Goal: Complete application form: Complete application form

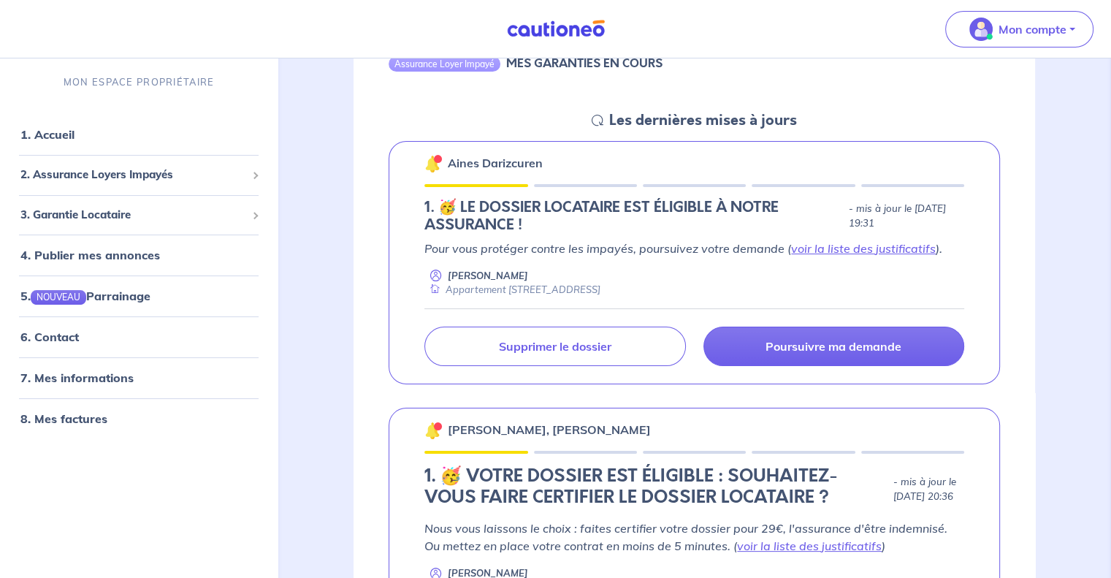
scroll to position [183, 0]
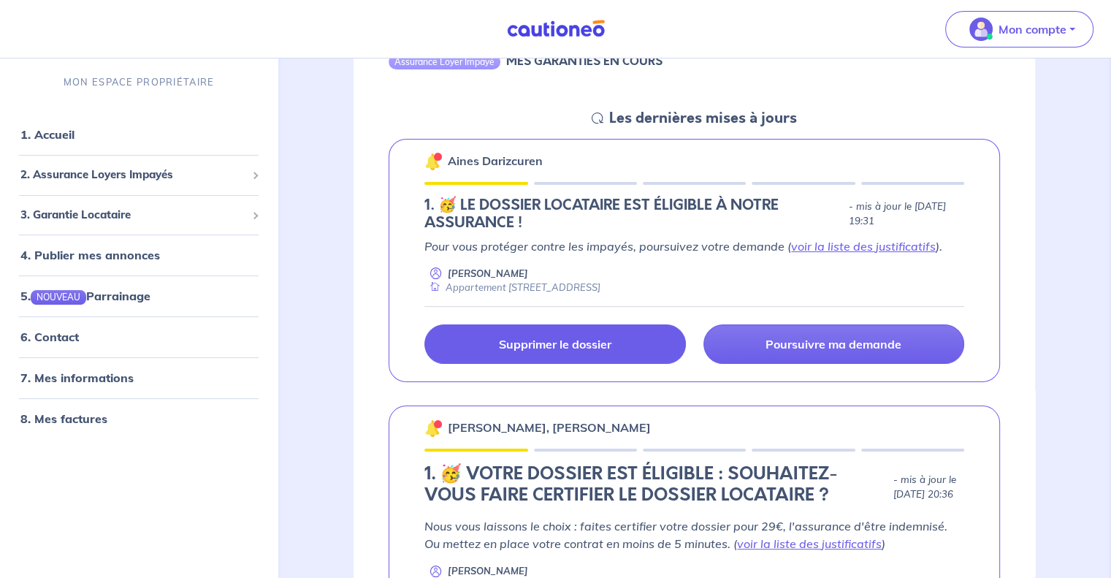
click at [579, 339] on p "Supprimer le dossier" at bounding box center [555, 344] width 113 height 15
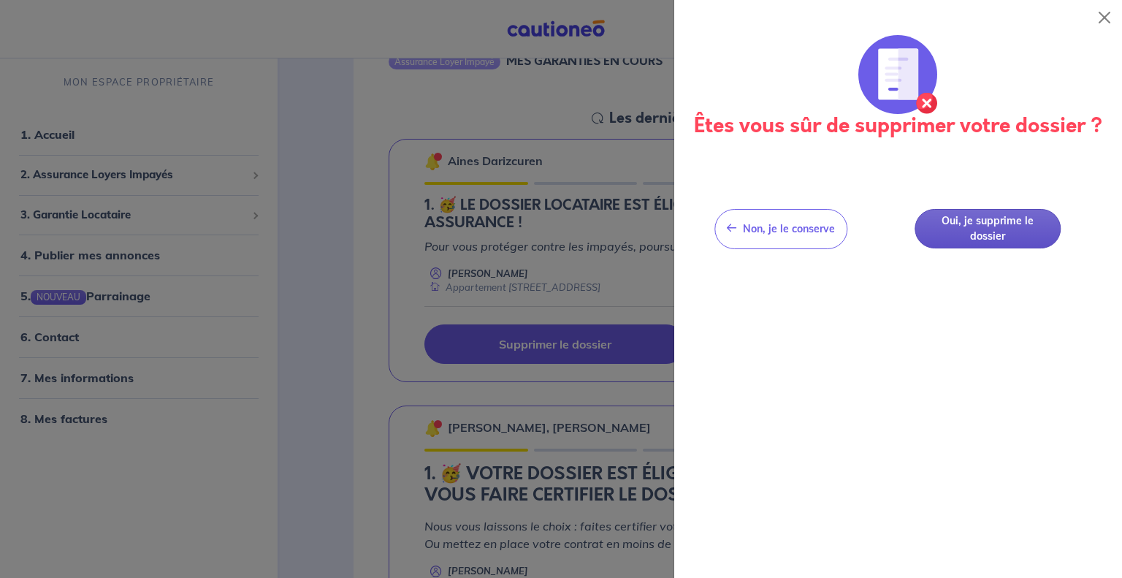
click at [959, 230] on button "Oui, je supprime le dossier" at bounding box center [988, 229] width 146 height 40
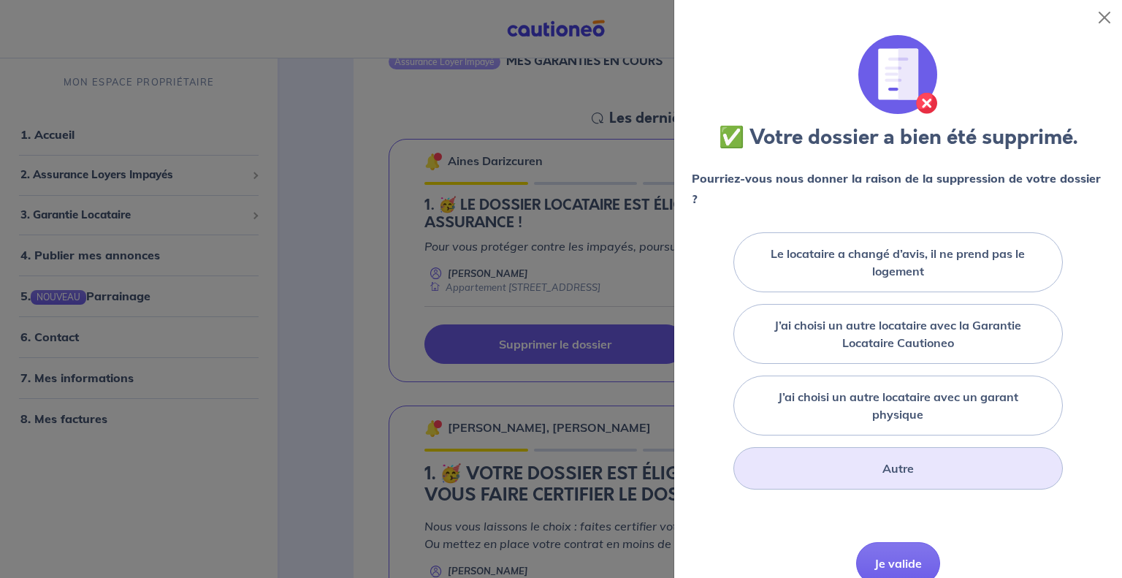
click at [864, 467] on div "Autre" at bounding box center [899, 468] width 330 height 42
click at [616, 282] on div at bounding box center [561, 289] width 1122 height 578
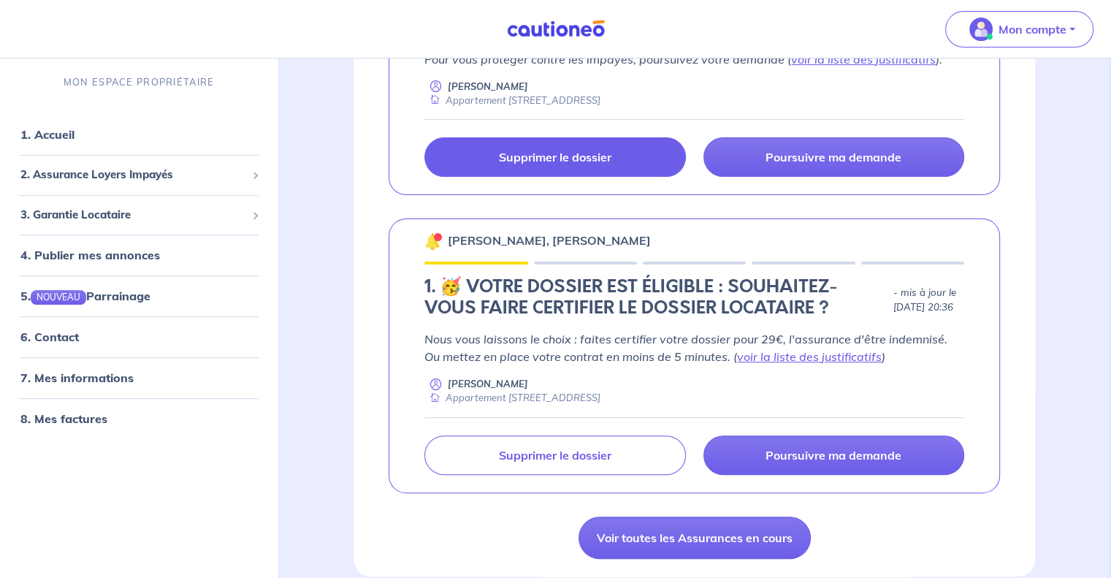
scroll to position [379, 0]
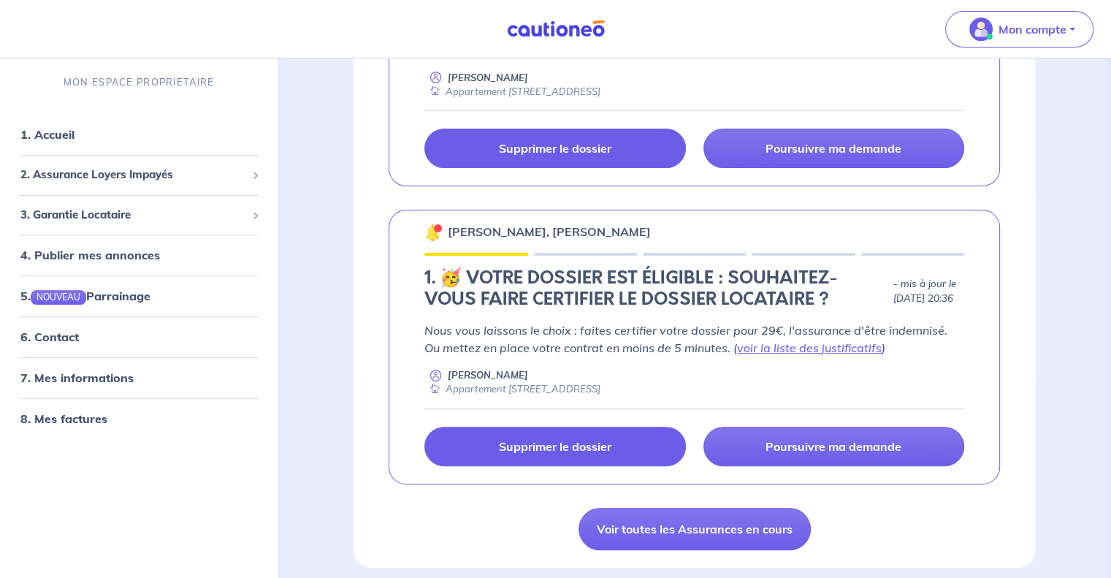
click at [582, 444] on p "Supprimer le dossier" at bounding box center [555, 446] width 113 height 15
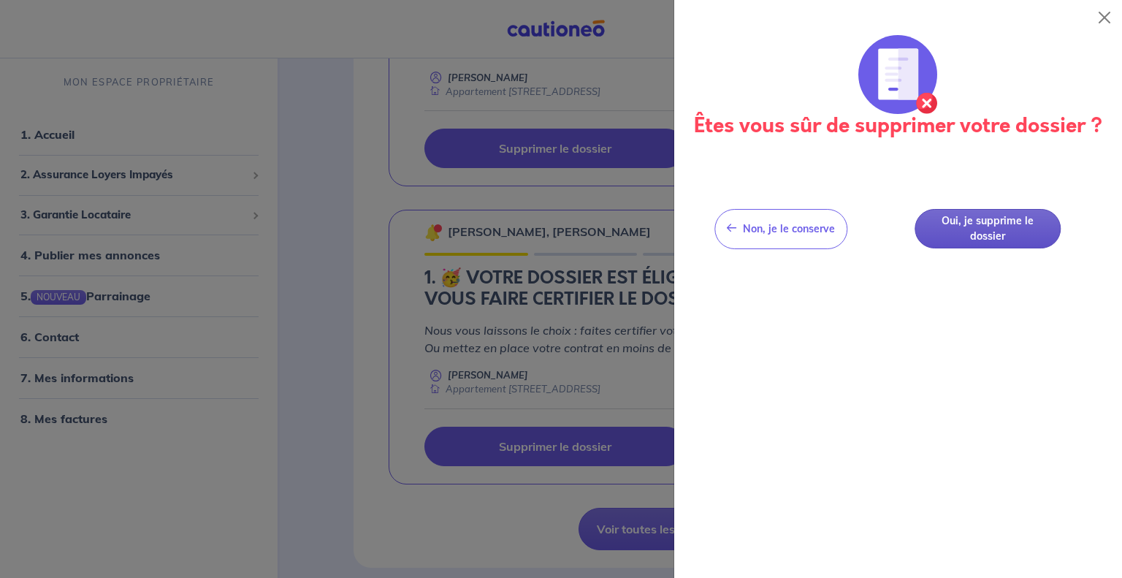
click at [1022, 231] on button "Oui, je supprime le dossier" at bounding box center [988, 229] width 146 height 40
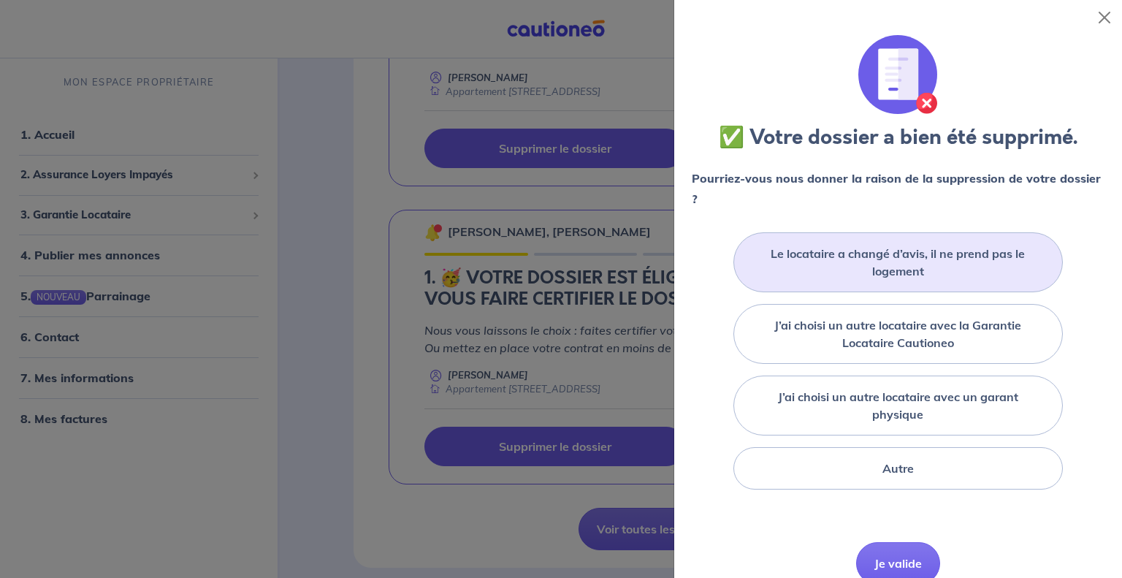
click at [879, 272] on label "Le locataire a changé d’avis, il ne prend pas le logement" at bounding box center [898, 262] width 293 height 35
click at [0, 0] on input "Le locataire a changé d’avis, il ne prend pas le logement" at bounding box center [0, 0] width 0 height 0
click at [889, 572] on button "Je valide" at bounding box center [898, 585] width 84 height 42
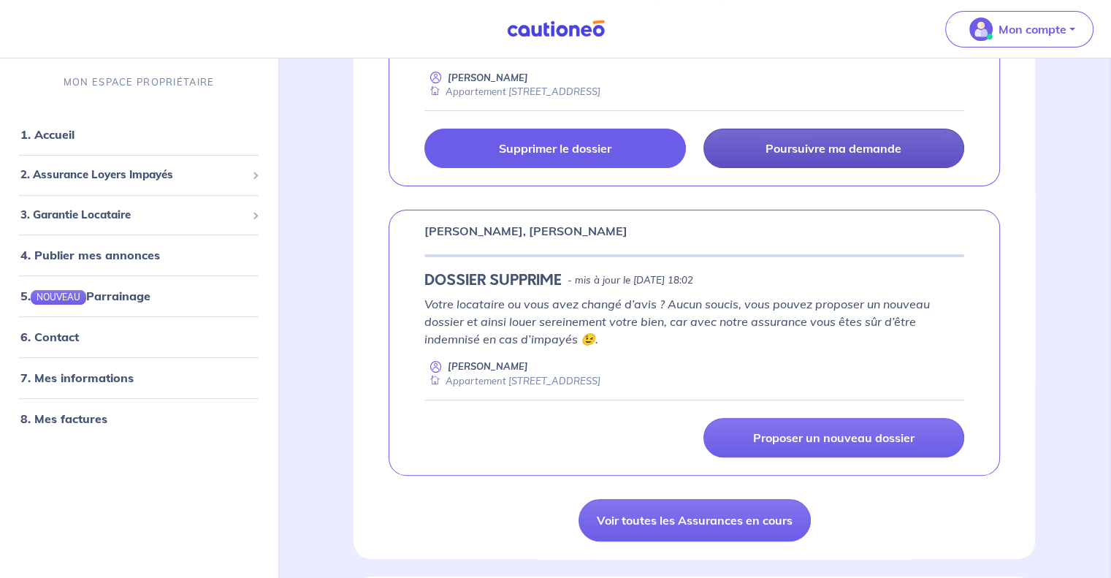
click at [826, 150] on p "Poursuivre ma demande" at bounding box center [834, 148] width 136 height 15
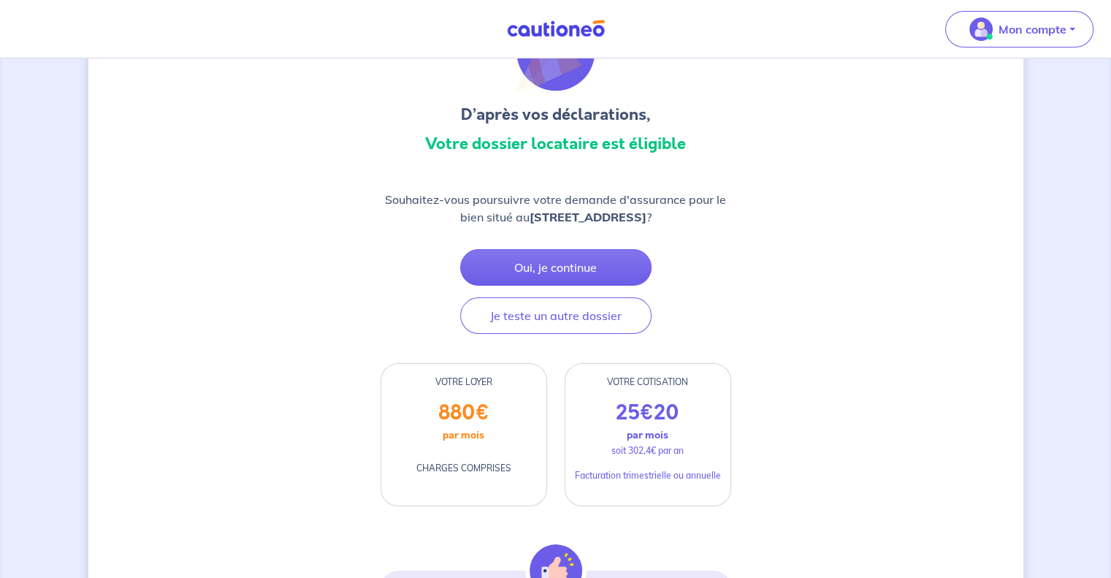
scroll to position [99, 0]
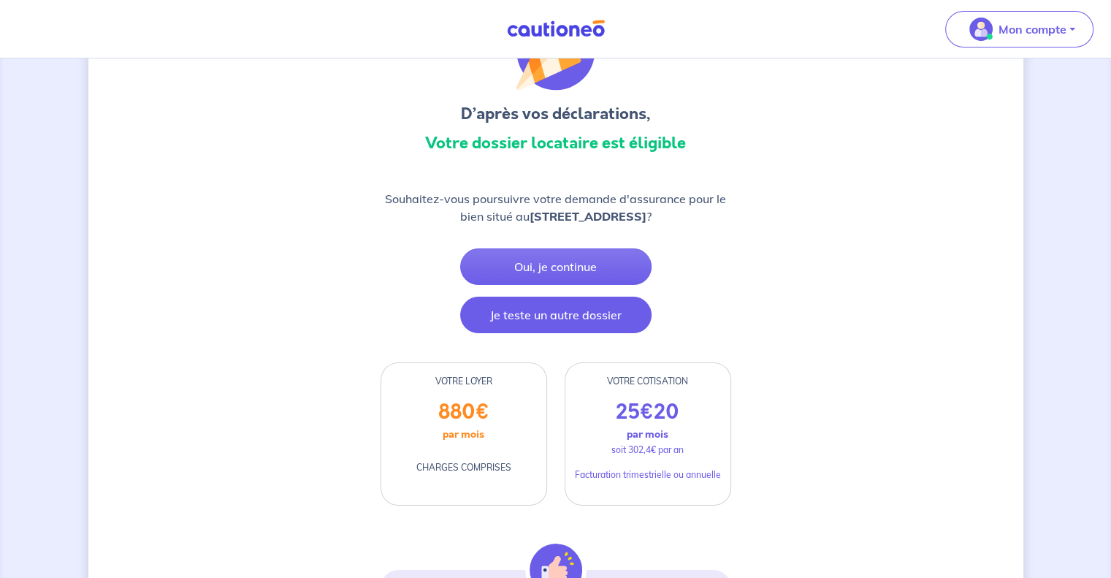
click at [526, 333] on button "Je teste un autre dossier" at bounding box center [555, 315] width 191 height 37
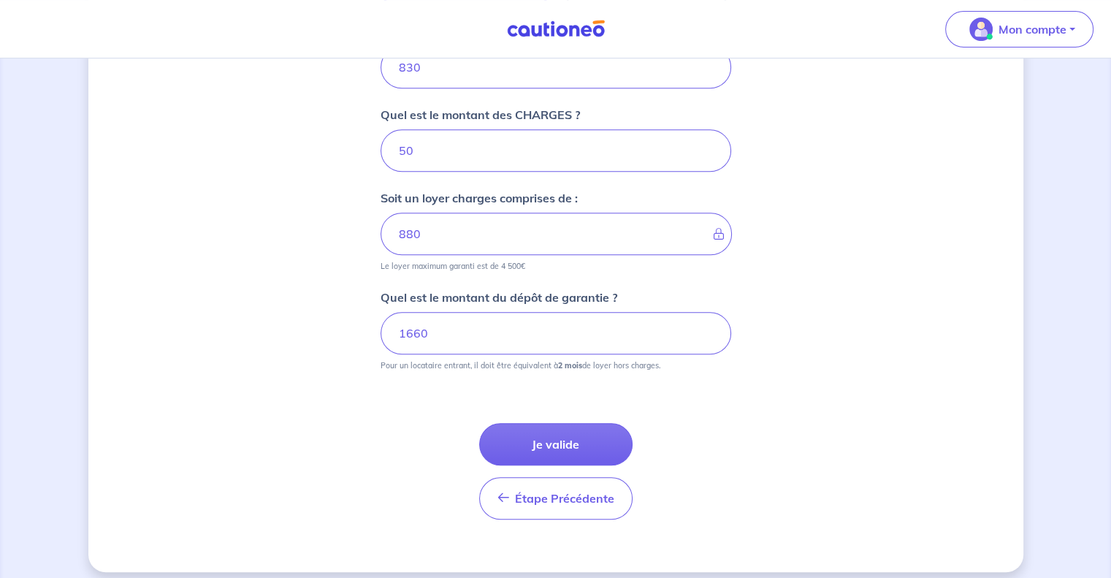
scroll to position [645, 0]
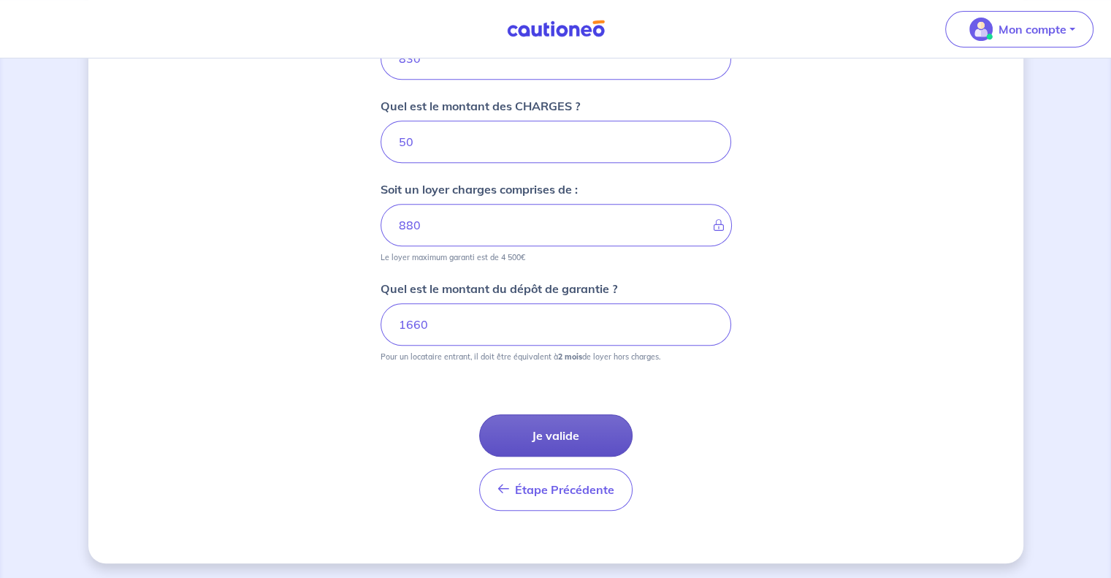
click at [566, 426] on button "Je valide" at bounding box center [555, 435] width 153 height 42
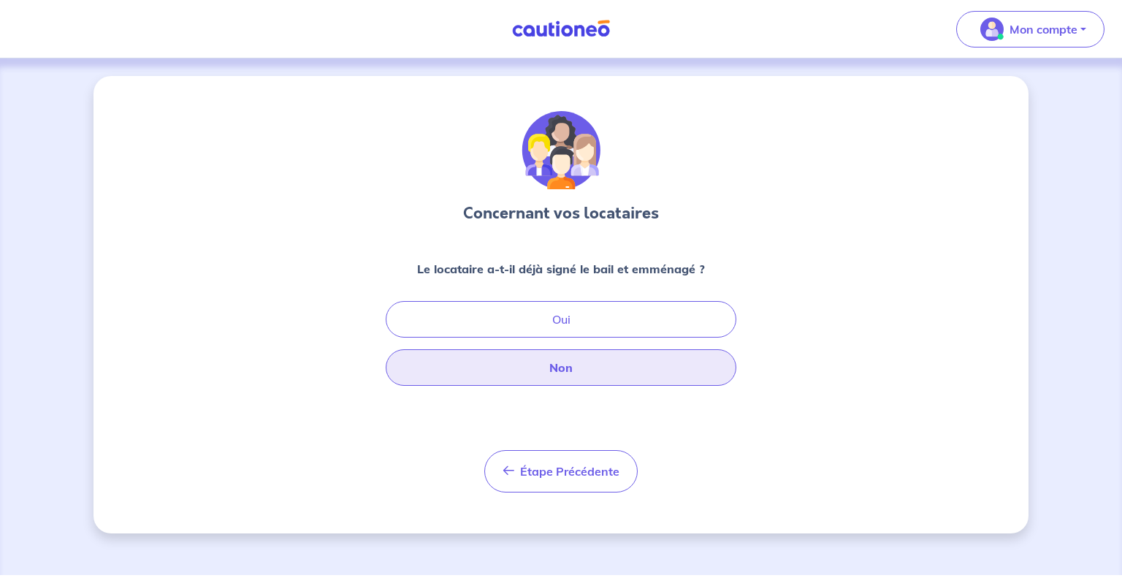
click at [564, 368] on button "Non" at bounding box center [561, 367] width 351 height 37
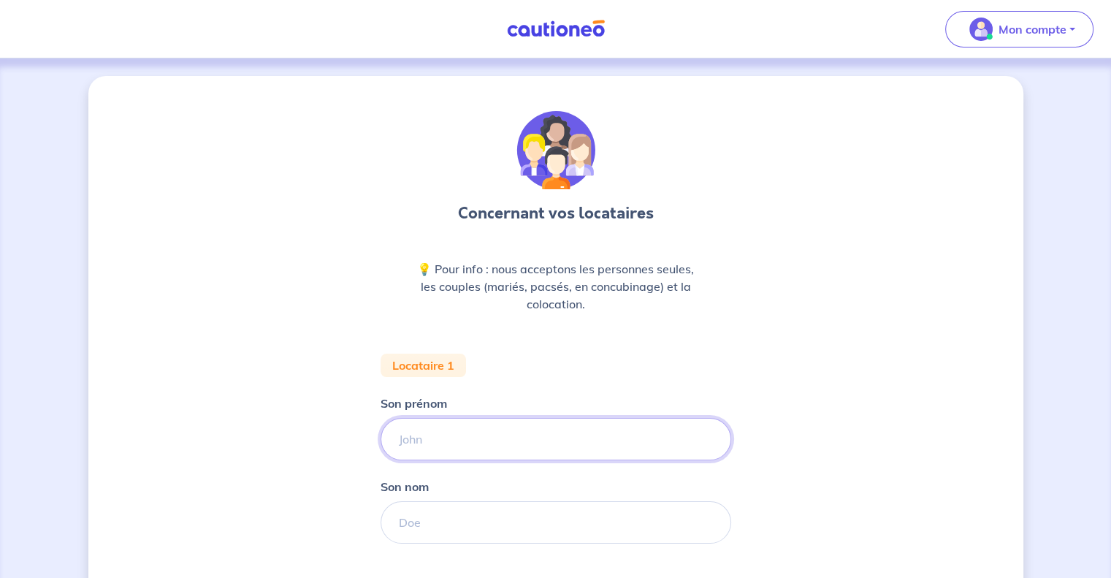
click at [476, 436] on input "Son prénom" at bounding box center [556, 439] width 351 height 42
type input "Aïnes"
click at [468, 528] on input "Son nom" at bounding box center [556, 522] width 351 height 42
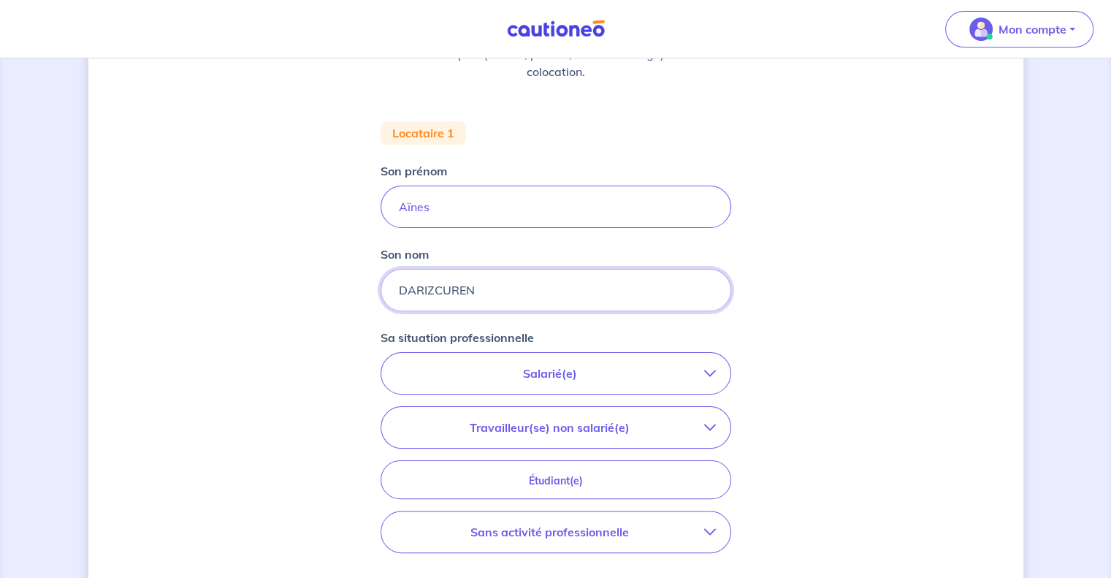
scroll to position [240, 0]
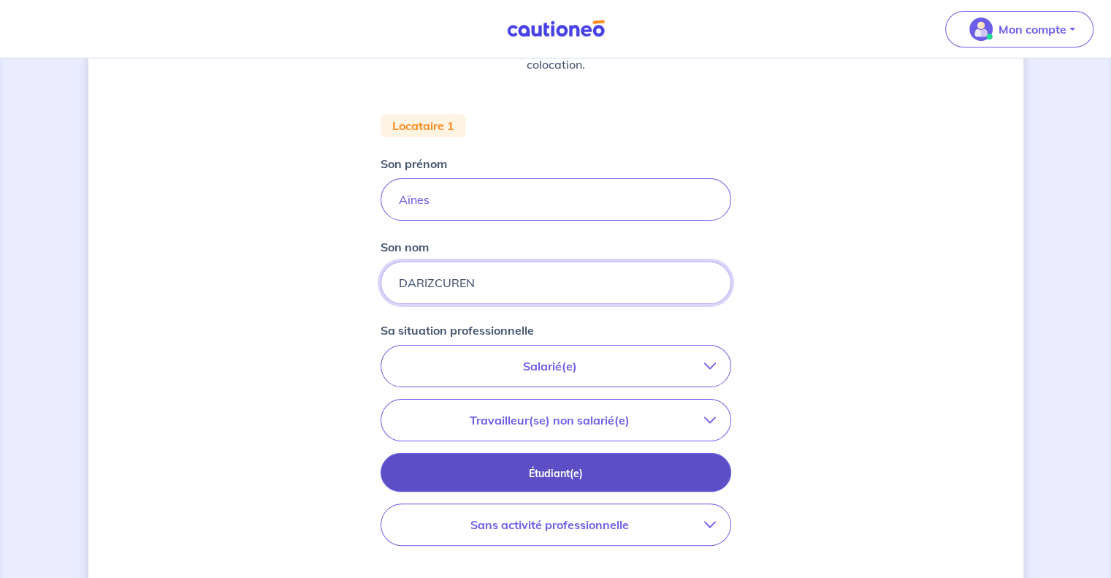
type input "DARIZCUREN"
click at [609, 472] on p "Étudiant(e)" at bounding box center [556, 473] width 314 height 16
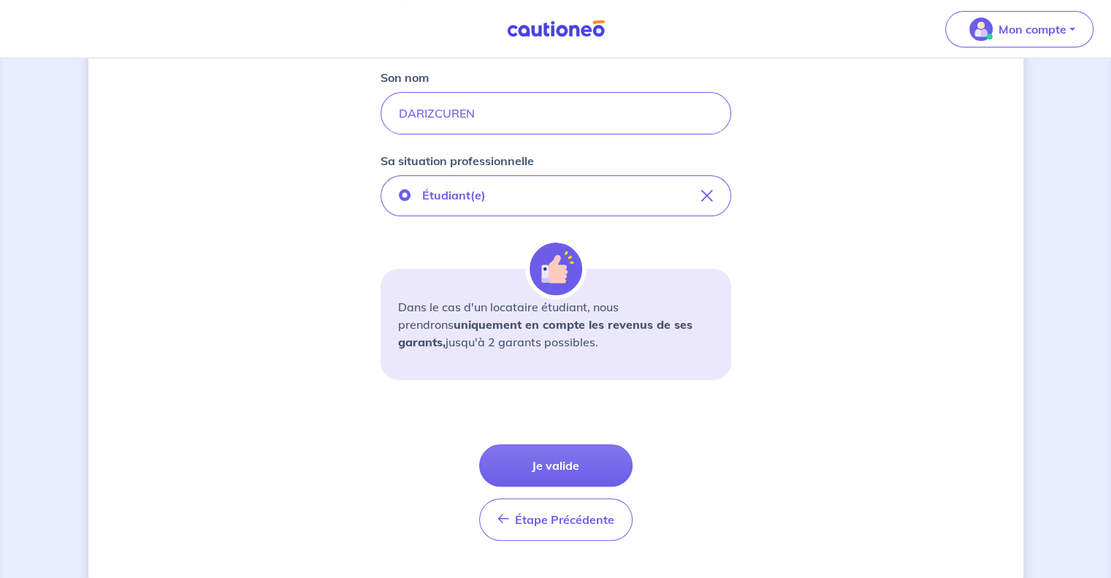
scroll to position [415, 0]
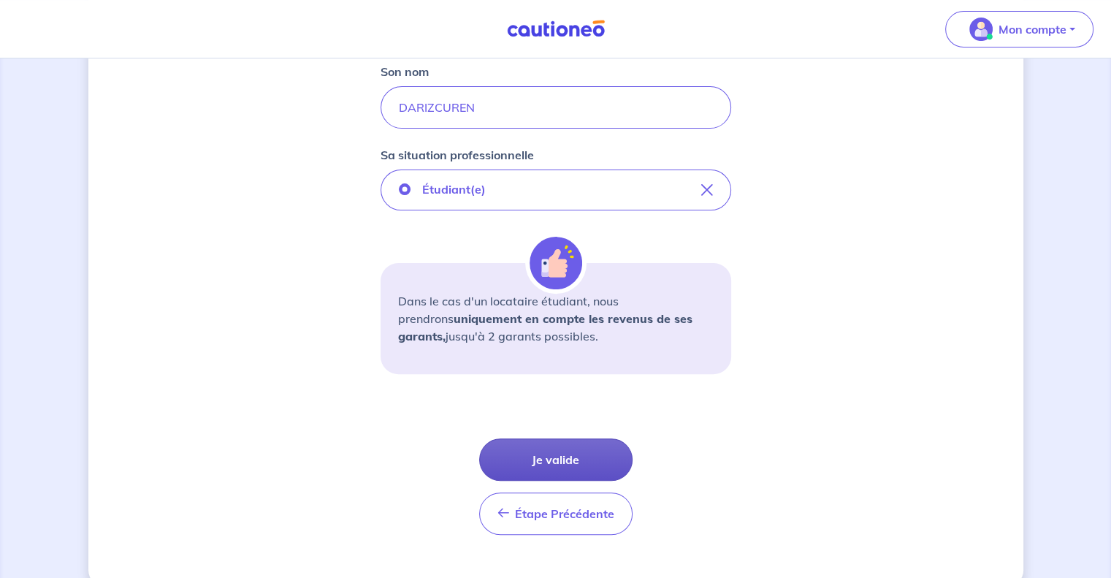
click at [555, 452] on button "Je valide" at bounding box center [555, 459] width 153 height 42
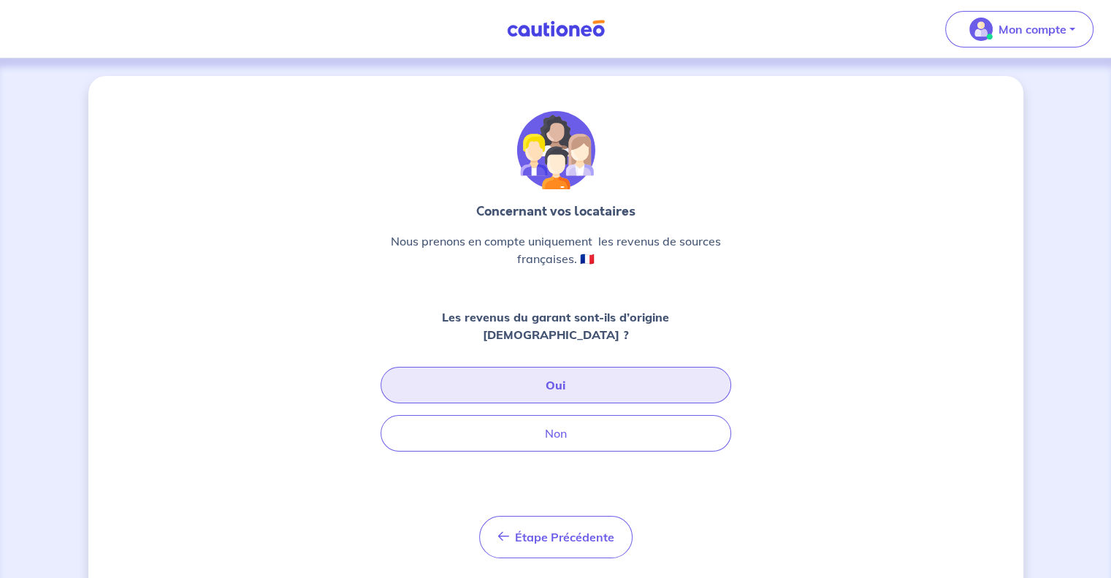
click at [525, 367] on button "Oui" at bounding box center [556, 385] width 351 height 37
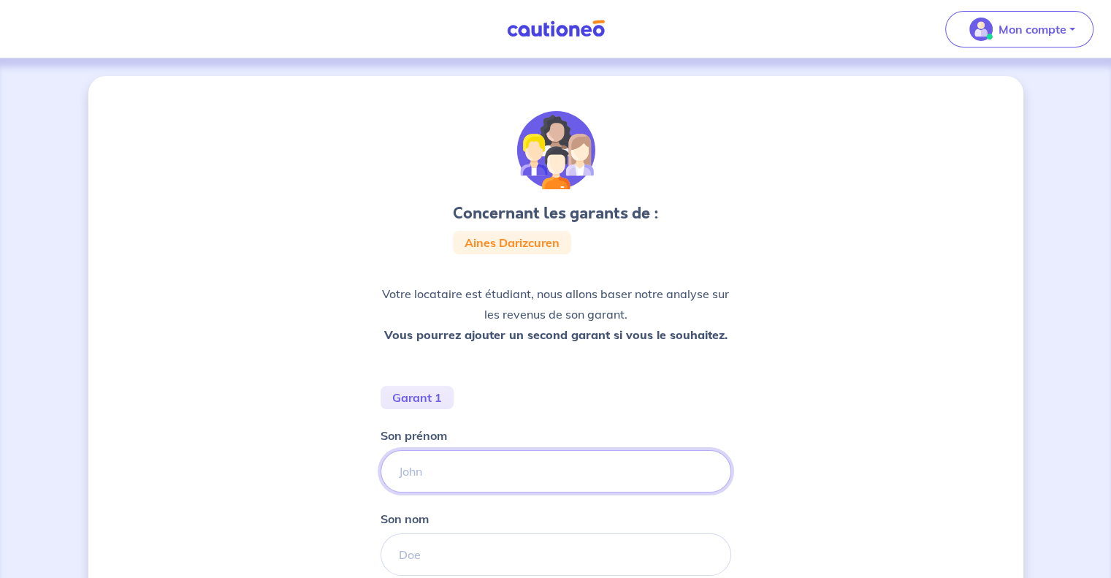
click at [451, 473] on input "Son prénom" at bounding box center [556, 471] width 351 height 42
type input "[PERSON_NAME]"
click at [455, 549] on input "Son nom" at bounding box center [556, 554] width 351 height 42
type input "DARIZCUREN"
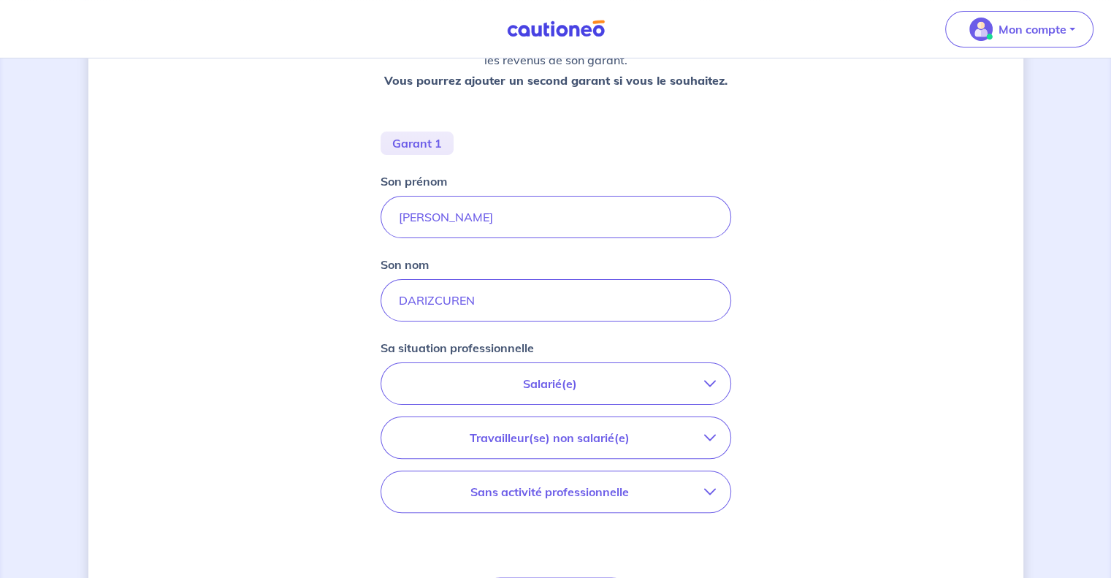
scroll to position [256, 0]
click at [560, 366] on button "Salarié(e)" at bounding box center [555, 382] width 349 height 41
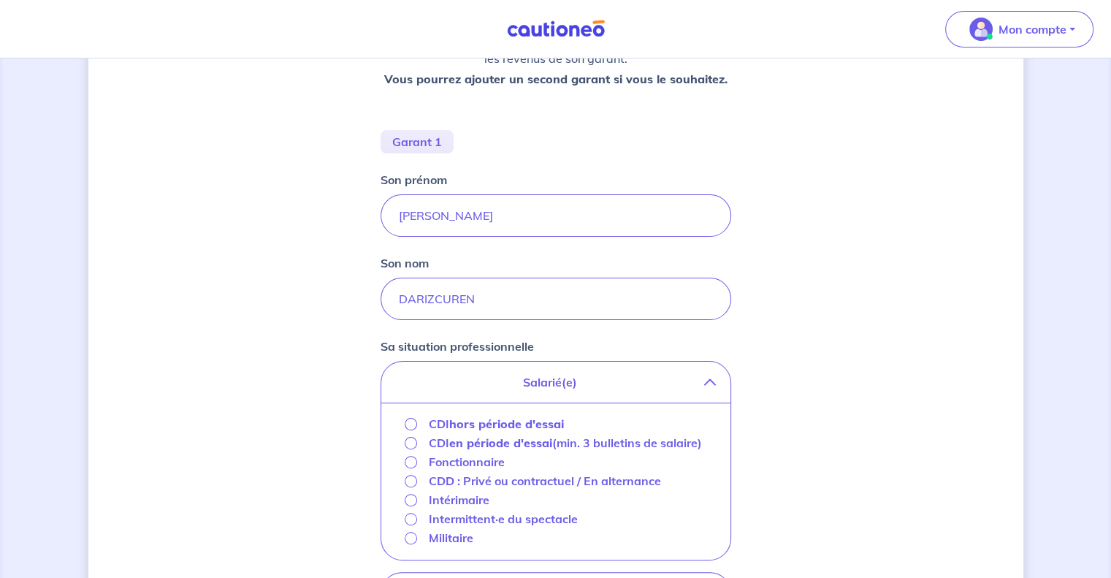
click at [489, 425] on strong "hors période d'essai" at bounding box center [506, 424] width 115 height 15
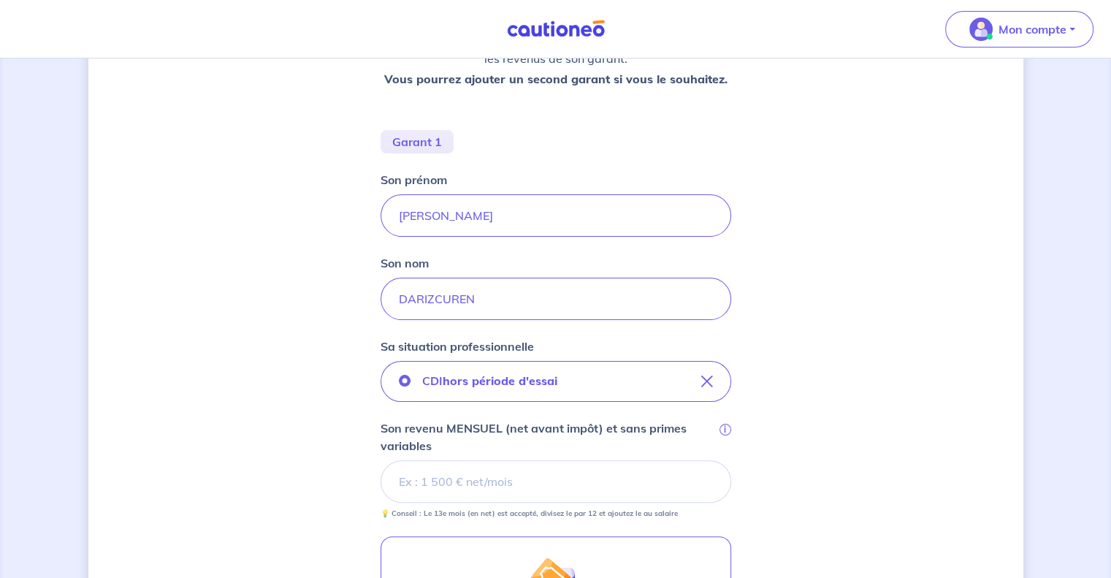
click at [456, 479] on input "Son revenu MENSUEL (net avant impôt) et sans primes variables i" at bounding box center [556, 481] width 351 height 42
click at [319, 455] on div "Concernant les garants de : [PERSON_NAME] Votre locataire est étudiant, nous al…" at bounding box center [555, 407] width 935 height 1174
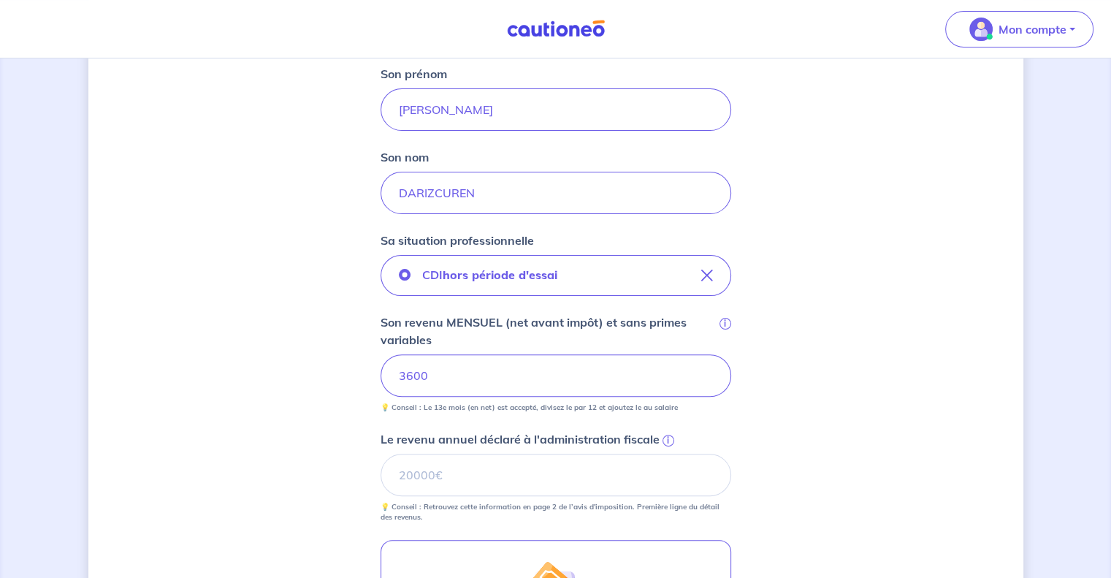
scroll to position [423, 0]
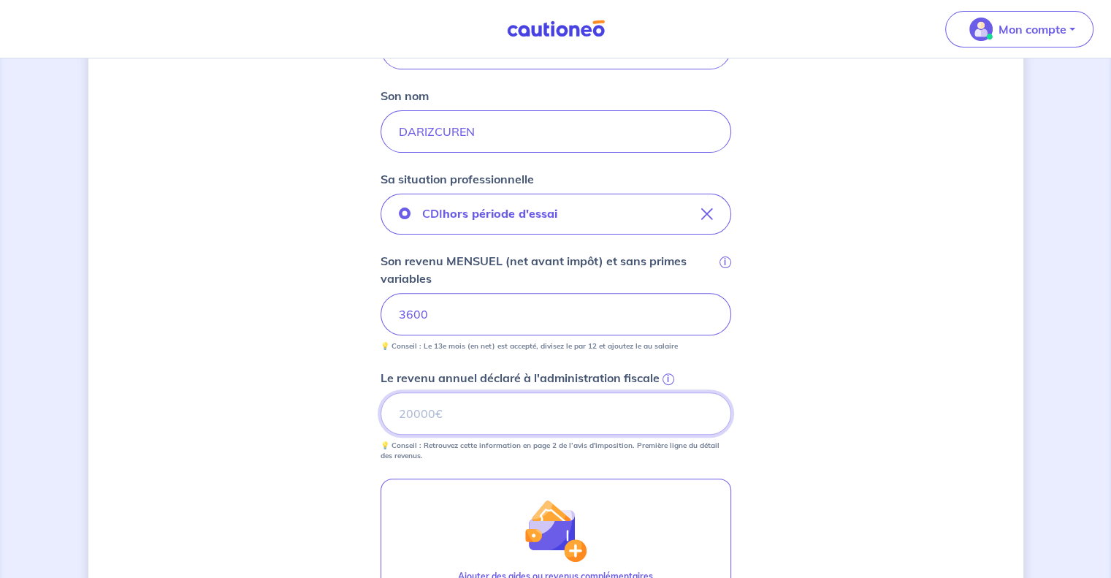
click at [468, 406] on input "Le revenu annuel déclaré à l'administration fiscale i" at bounding box center [556, 413] width 351 height 42
click at [666, 376] on span "i" at bounding box center [669, 379] width 12 height 12
click at [666, 392] on input "Le revenu annuel déclaré à l'administration fiscale i" at bounding box center [556, 413] width 351 height 42
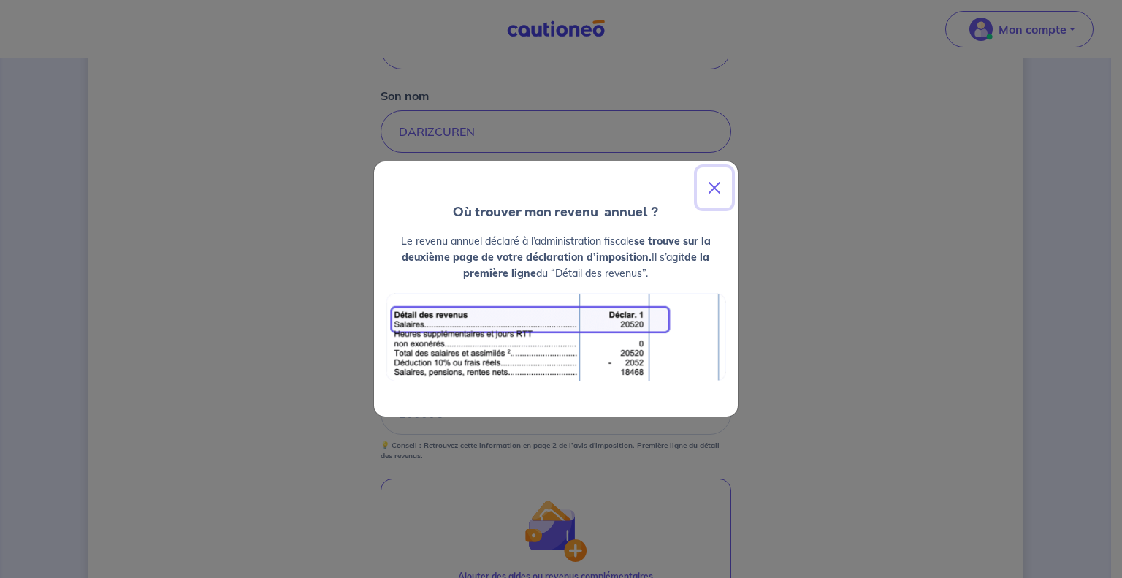
click at [718, 189] on button "Close" at bounding box center [714, 187] width 35 height 41
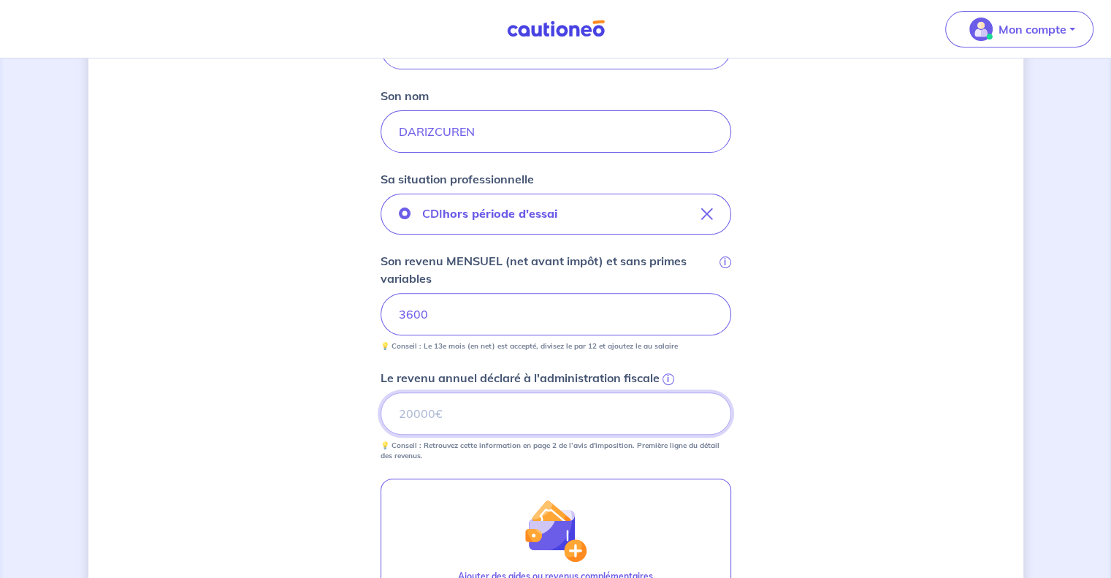
click at [444, 414] on input "Le revenu annuel déclaré à l'administration fiscale i" at bounding box center [556, 413] width 351 height 42
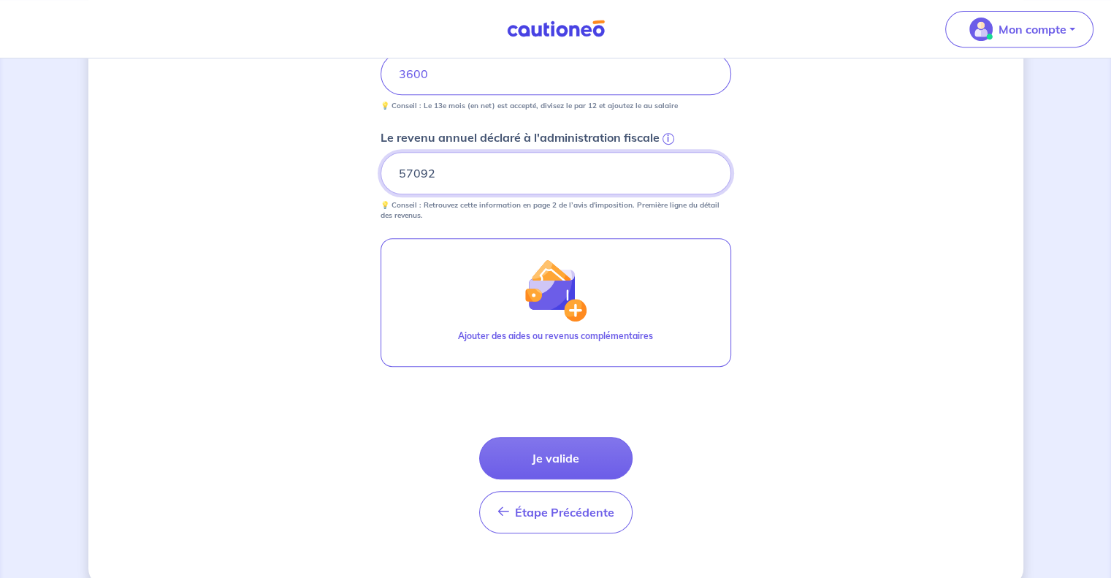
scroll to position [665, 0]
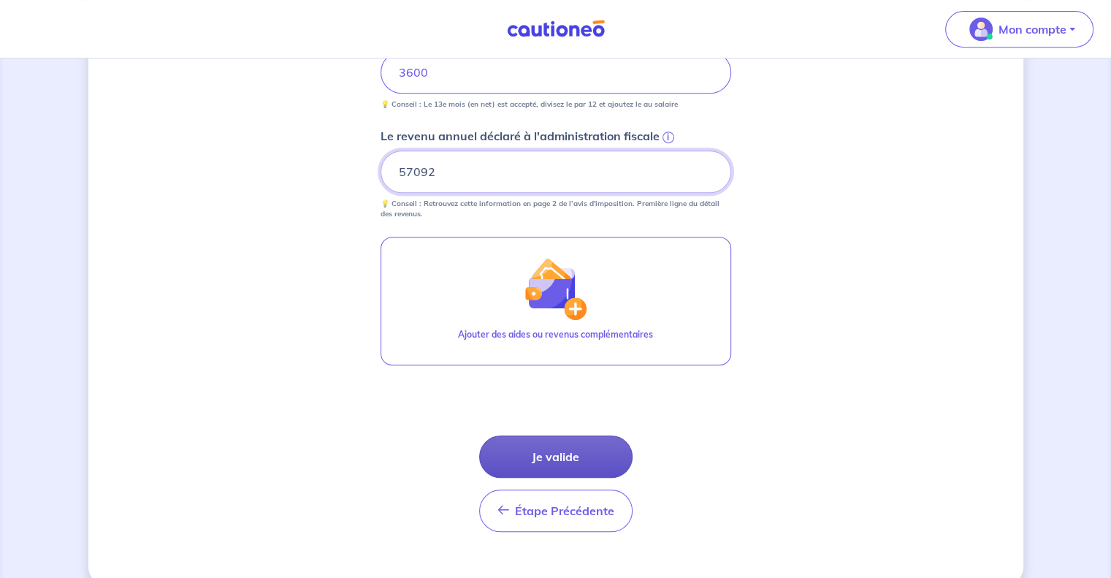
type input "57092"
click at [599, 456] on button "Je valide" at bounding box center [555, 457] width 153 height 42
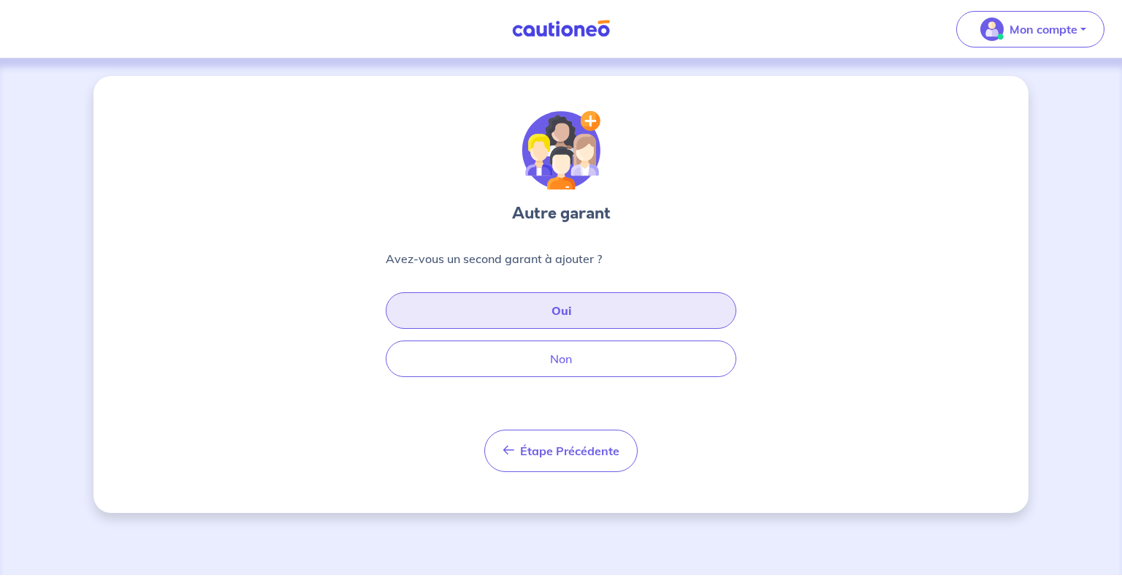
click at [506, 305] on button "Oui" at bounding box center [561, 310] width 351 height 37
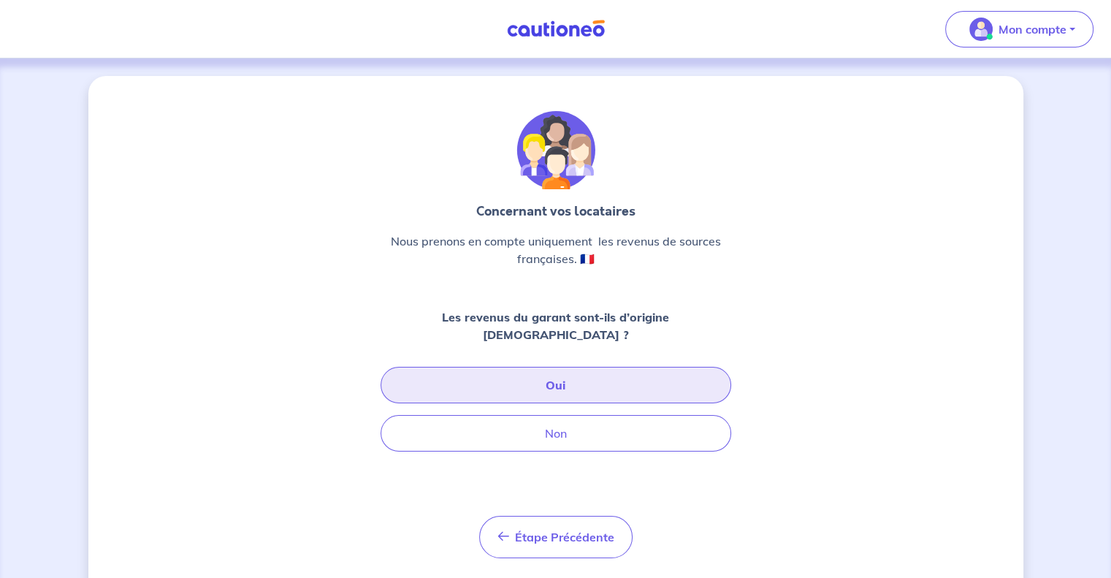
click at [605, 367] on button "Oui" at bounding box center [556, 385] width 351 height 37
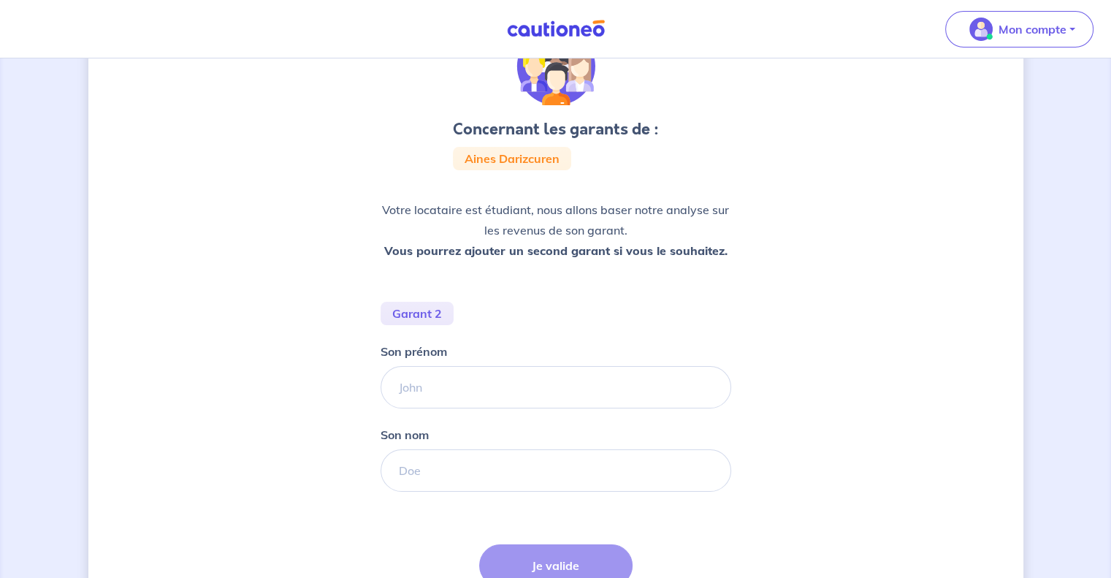
scroll to position [85, 0]
click at [517, 375] on input "Son prénom" at bounding box center [556, 386] width 351 height 42
type input "[PERSON_NAME]"
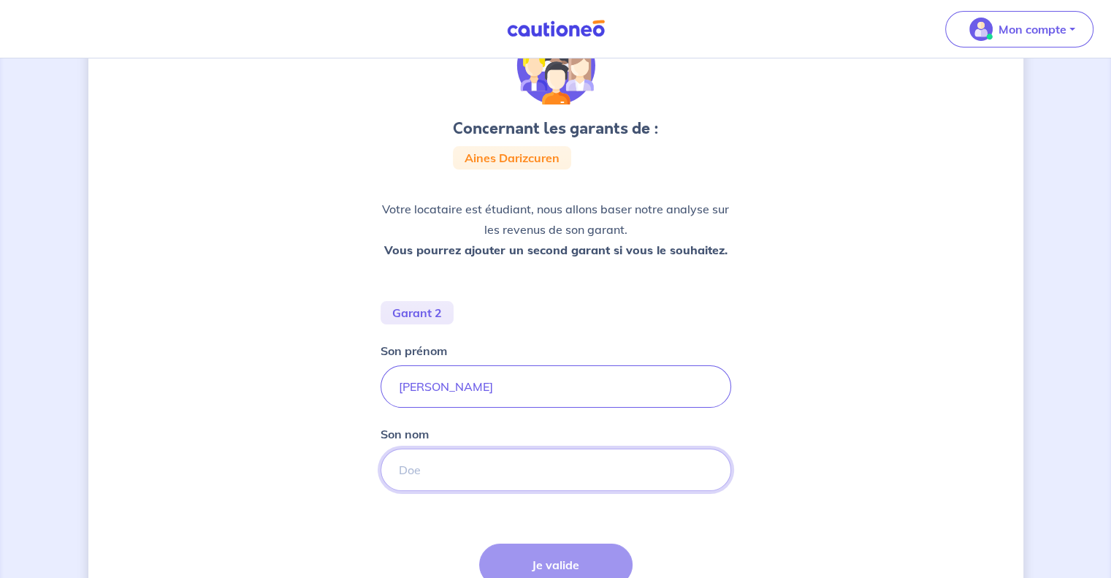
click at [450, 479] on input "Son nom" at bounding box center [556, 470] width 351 height 42
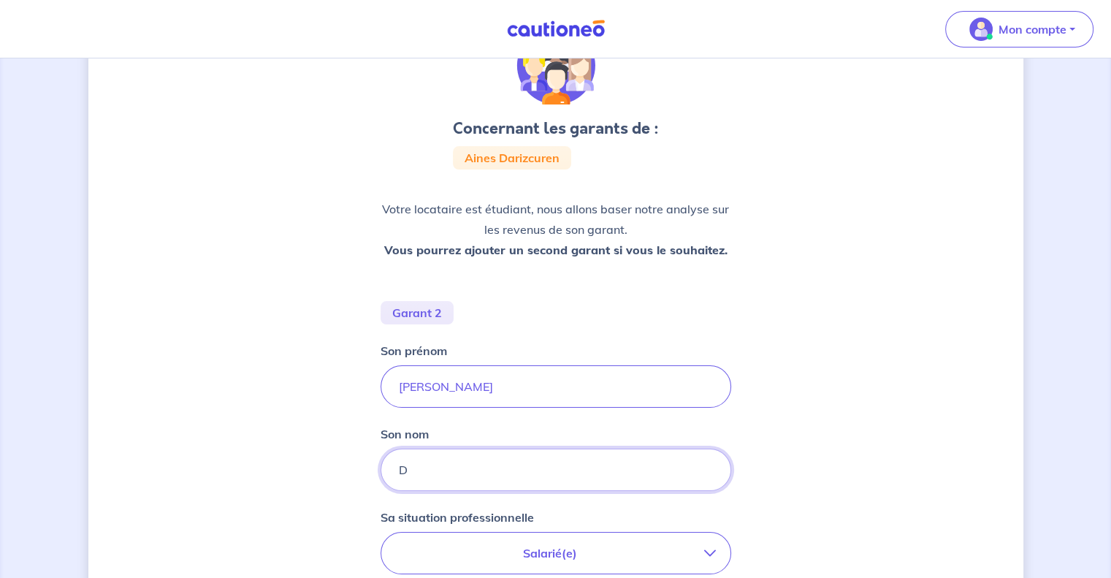
type input "DARIZCUREN"
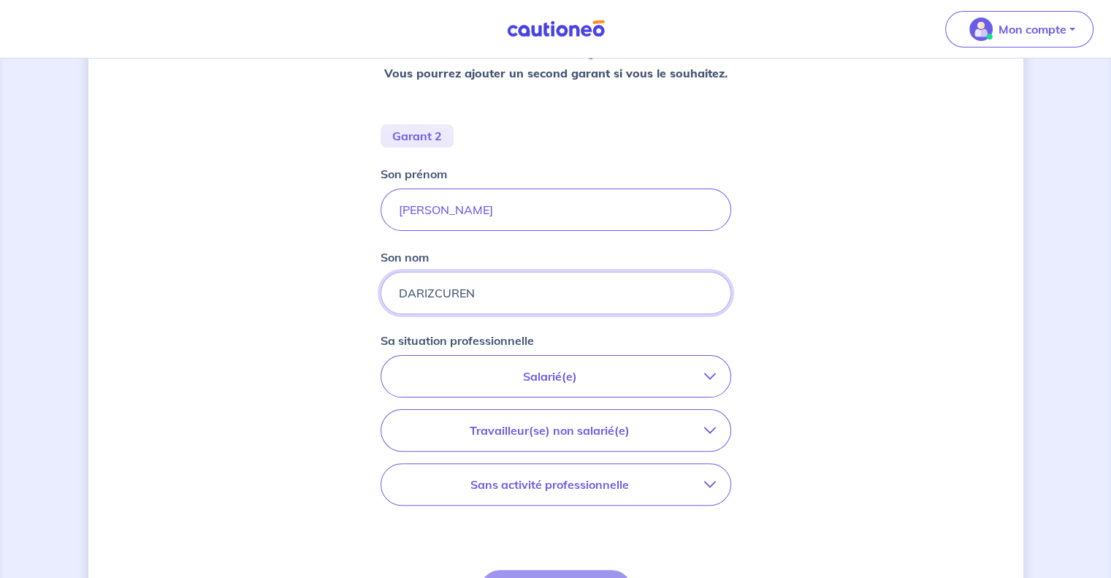
scroll to position [267, 0]
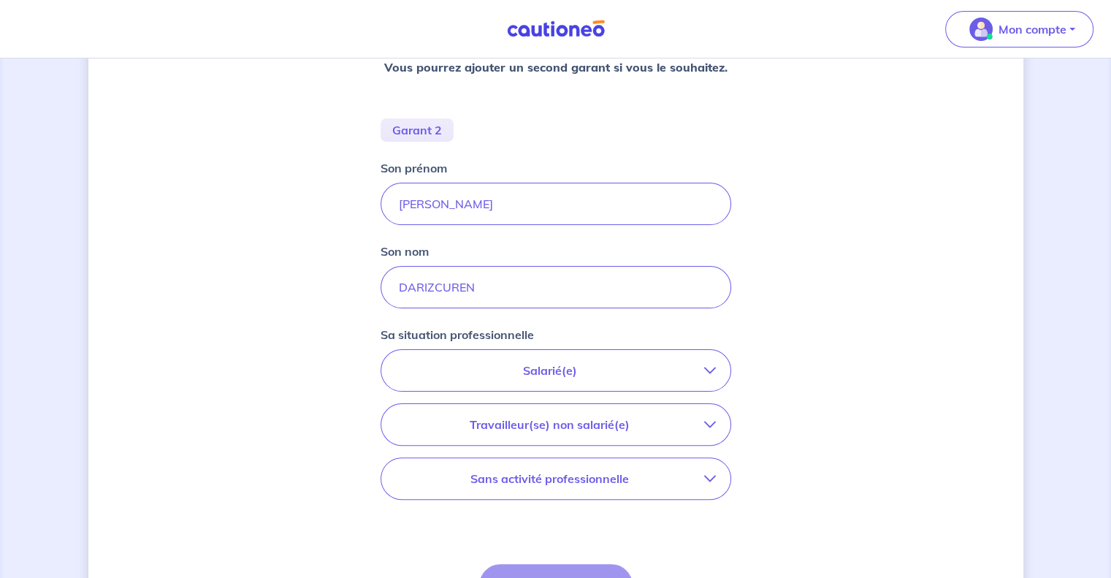
click at [523, 365] on p "Salarié(e)" at bounding box center [550, 371] width 308 height 18
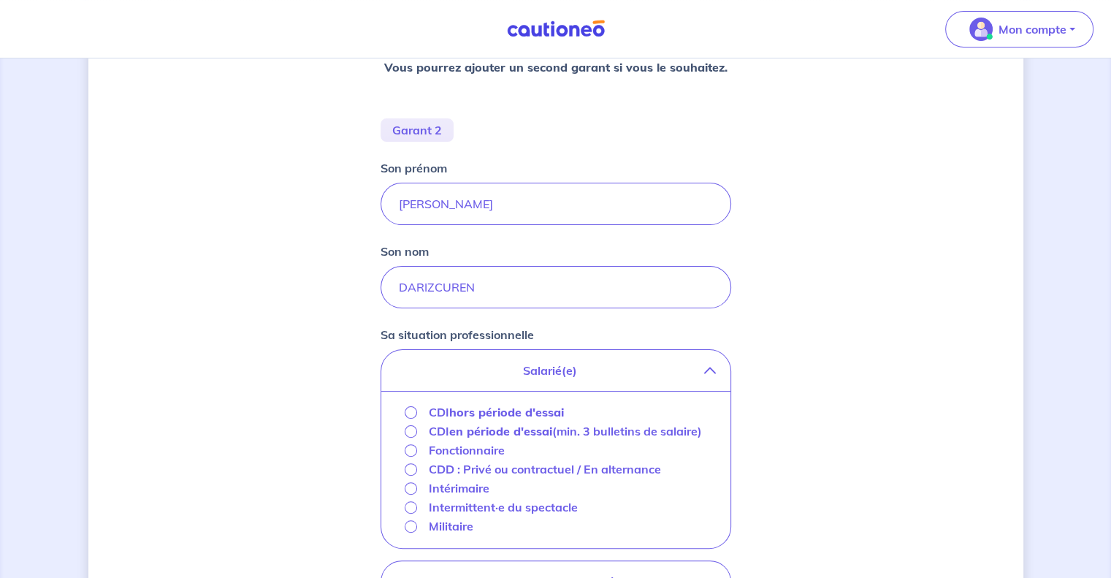
click at [460, 411] on strong "hors période d'essai" at bounding box center [506, 412] width 115 height 15
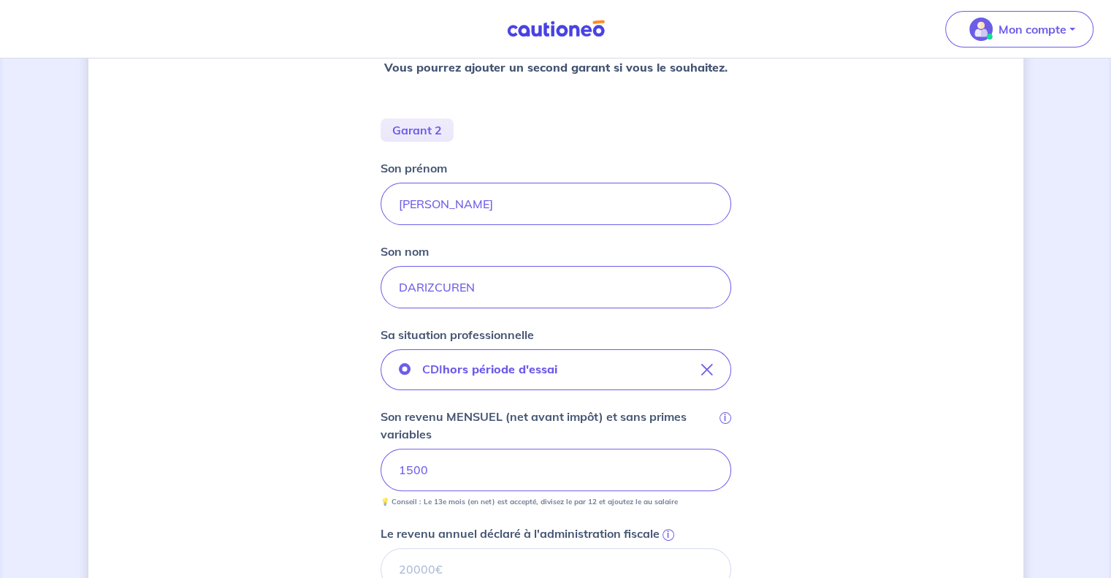
click at [332, 464] on div "Concernant les garants de : [PERSON_NAME] Votre locataire est étudiant, nous al…" at bounding box center [555, 396] width 935 height 1174
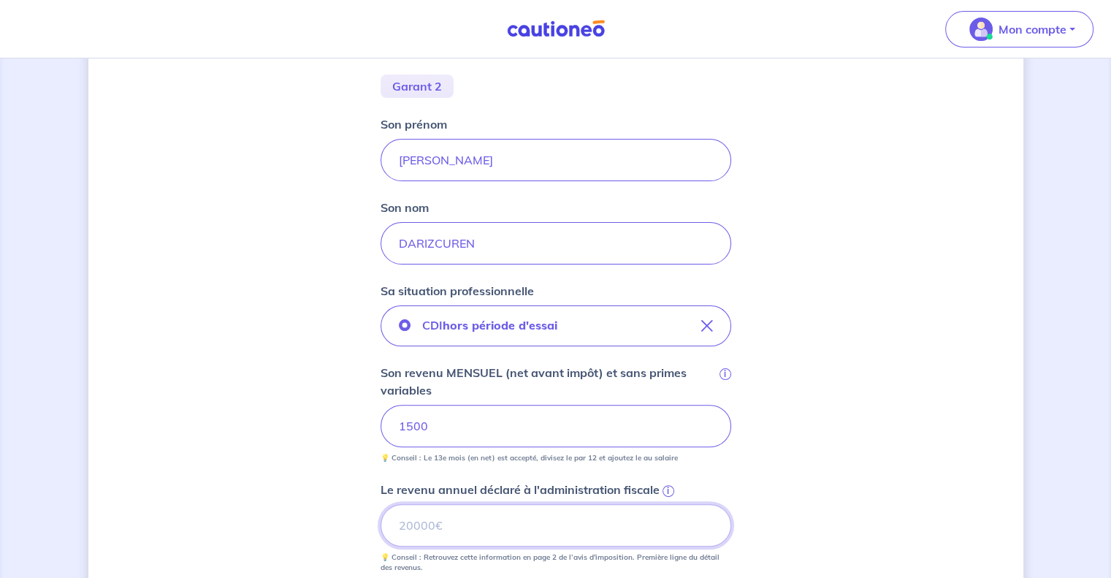
click at [485, 538] on input "Le revenu annuel déclaré à l'administration fiscale i" at bounding box center [556, 525] width 351 height 42
type input "0"
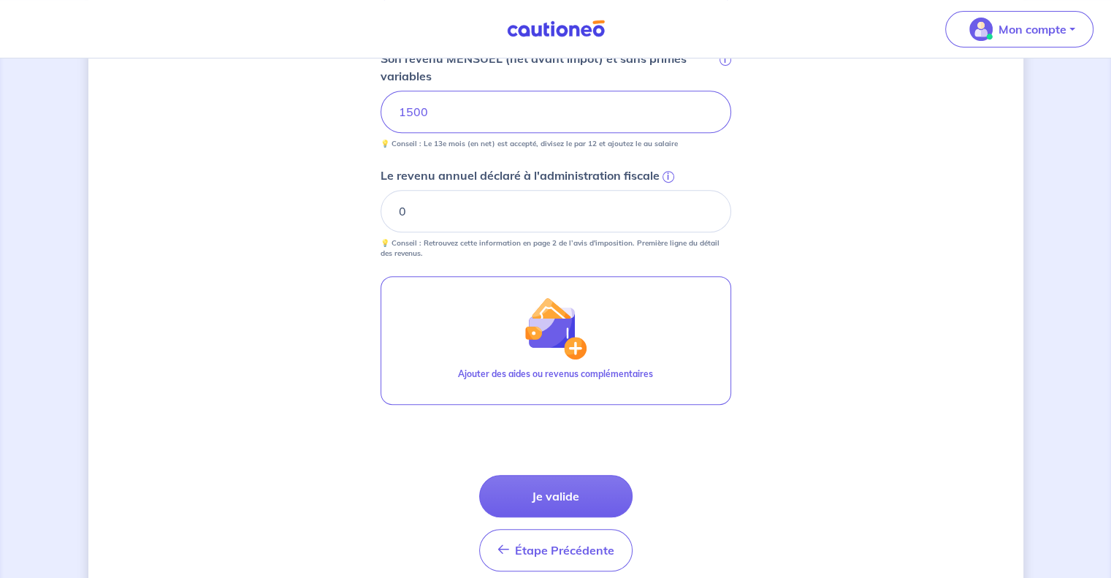
scroll to position [627, 0]
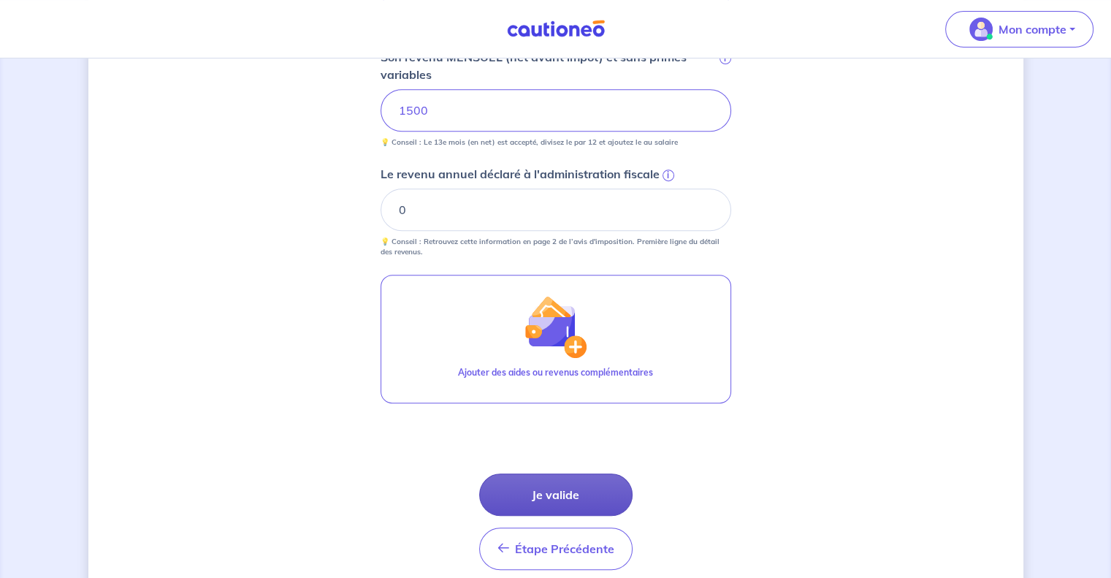
click at [577, 487] on button "Je valide" at bounding box center [555, 495] width 153 height 42
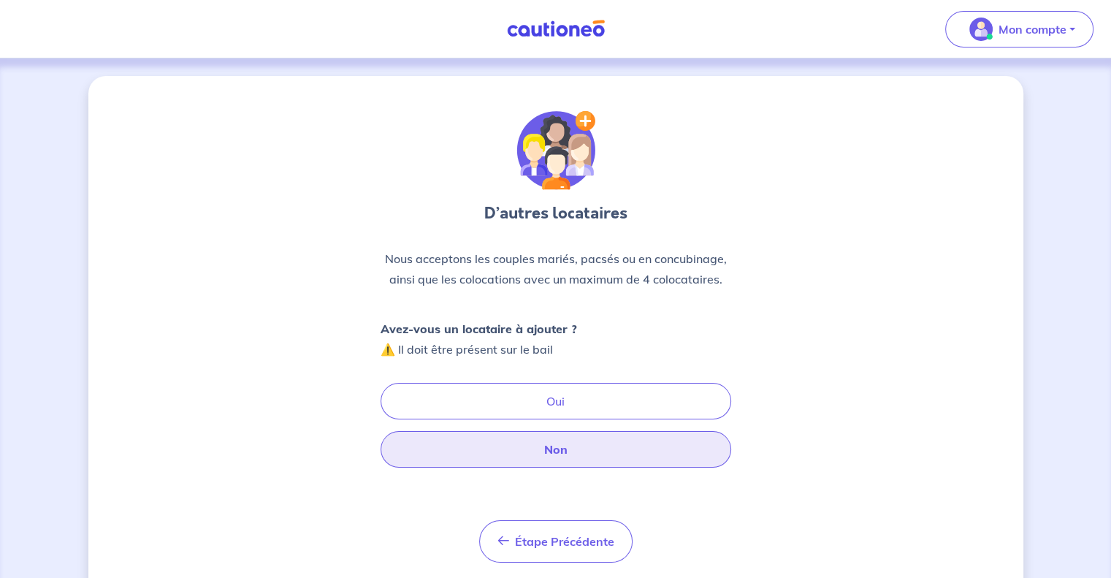
click at [559, 450] on button "Non" at bounding box center [556, 449] width 351 height 37
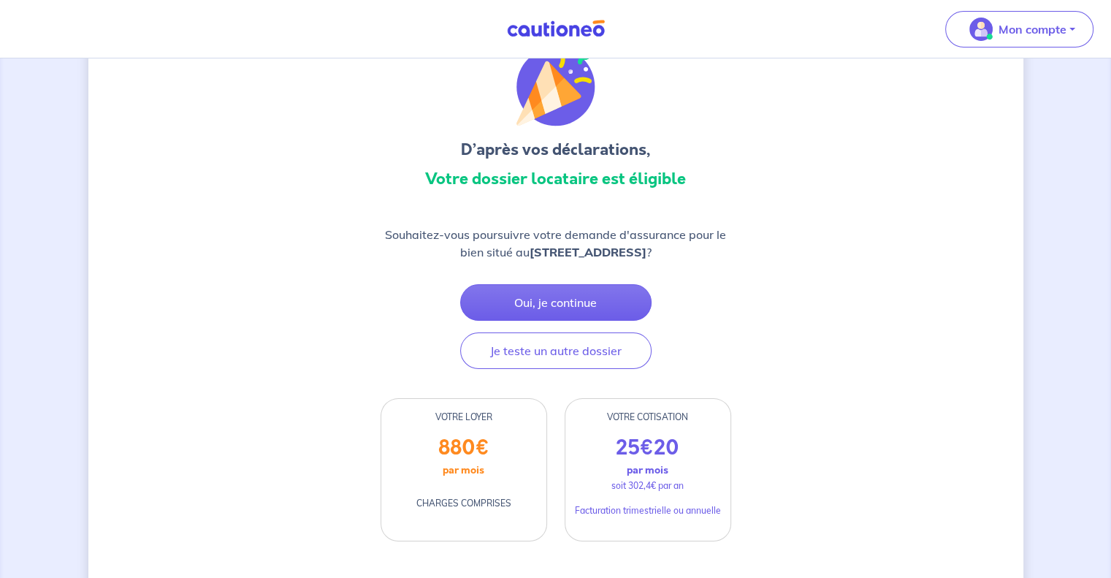
scroll to position [82, 0]
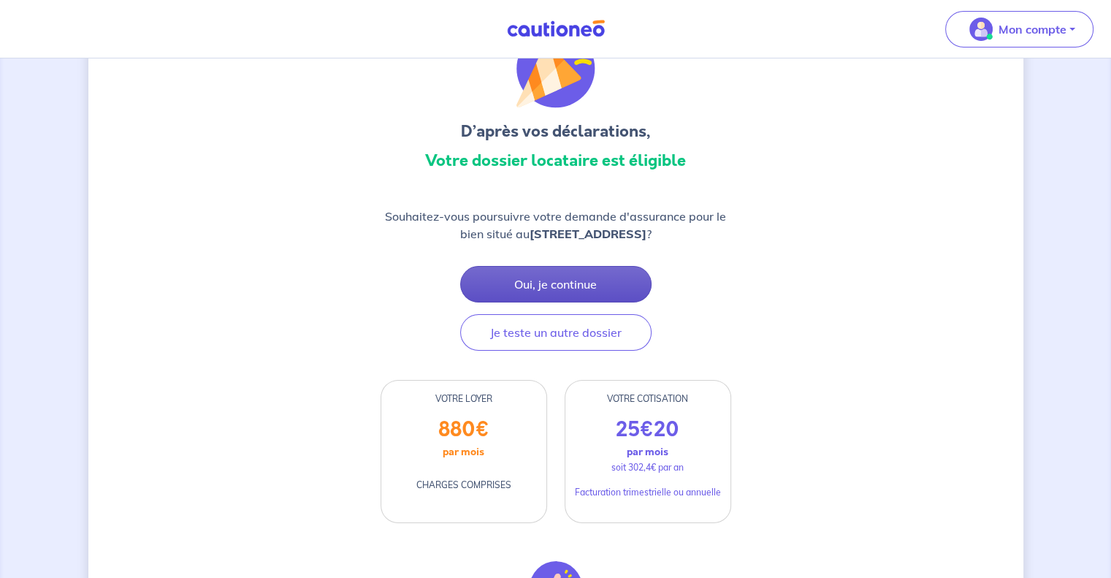
click at [568, 295] on button "Oui, je continue" at bounding box center [555, 284] width 191 height 37
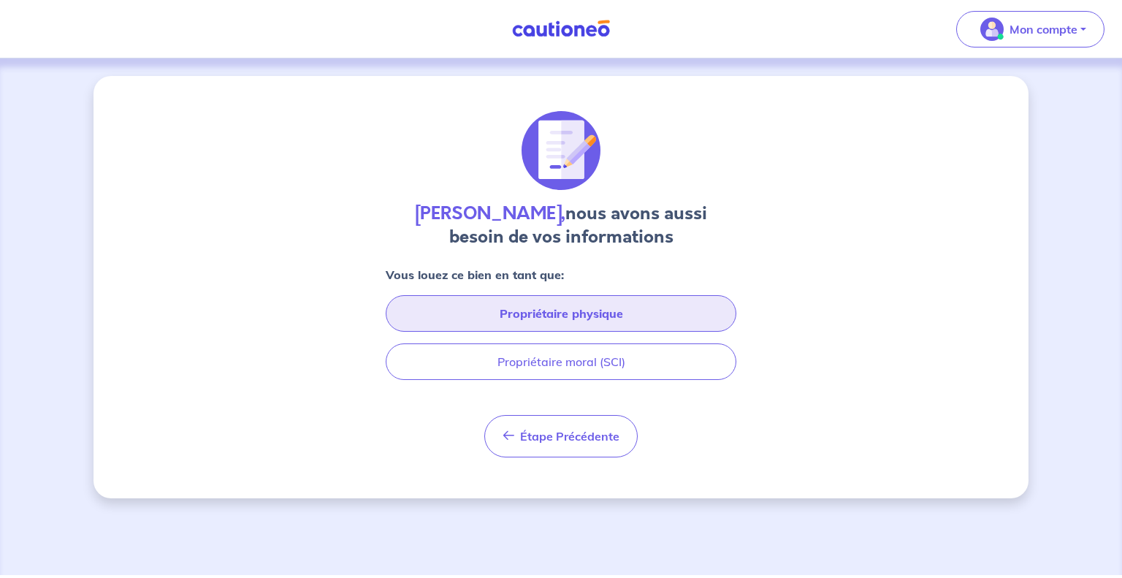
click at [596, 308] on button "Propriétaire physique" at bounding box center [561, 313] width 351 height 37
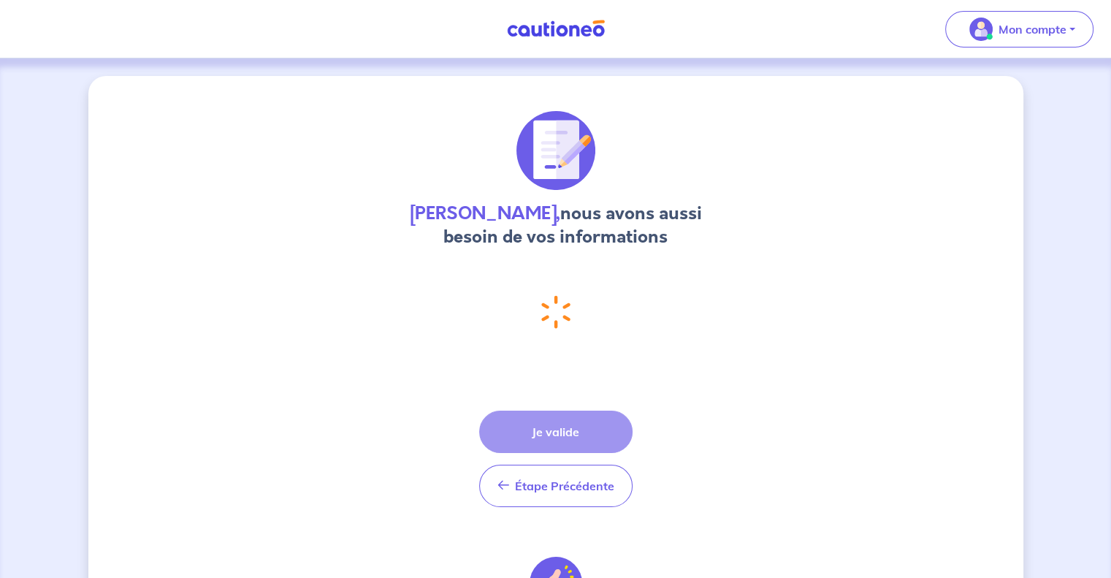
select select "FR"
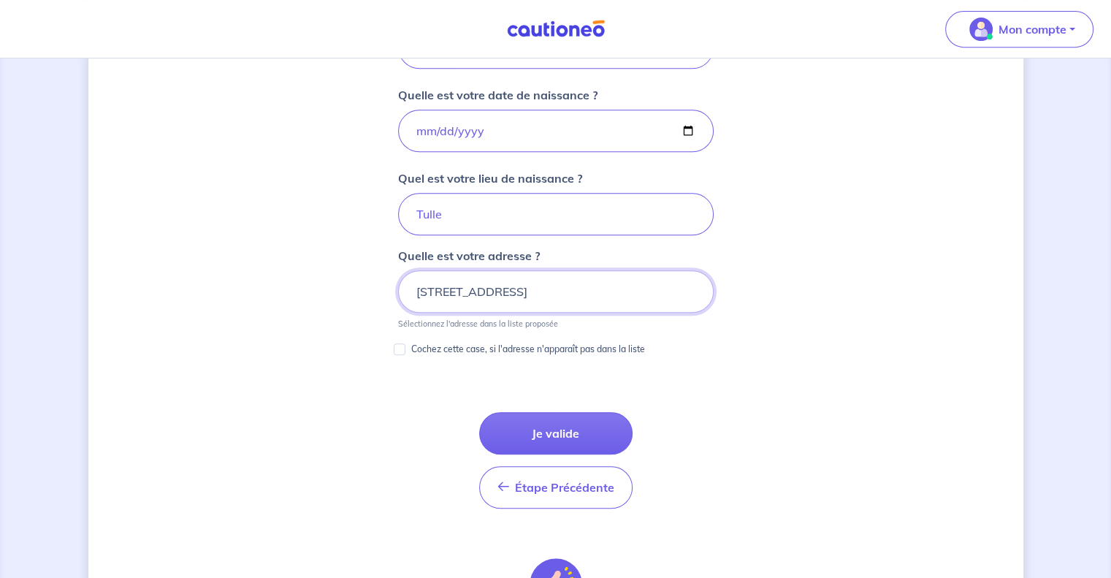
scroll to position [640, 0]
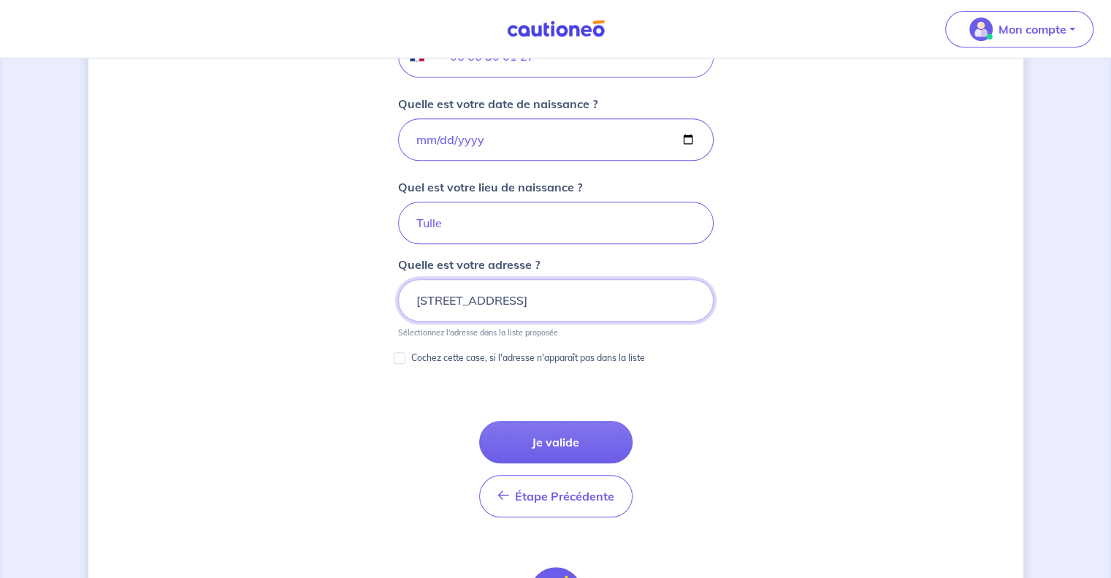
click at [596, 308] on input "[STREET_ADDRESS]" at bounding box center [556, 300] width 316 height 42
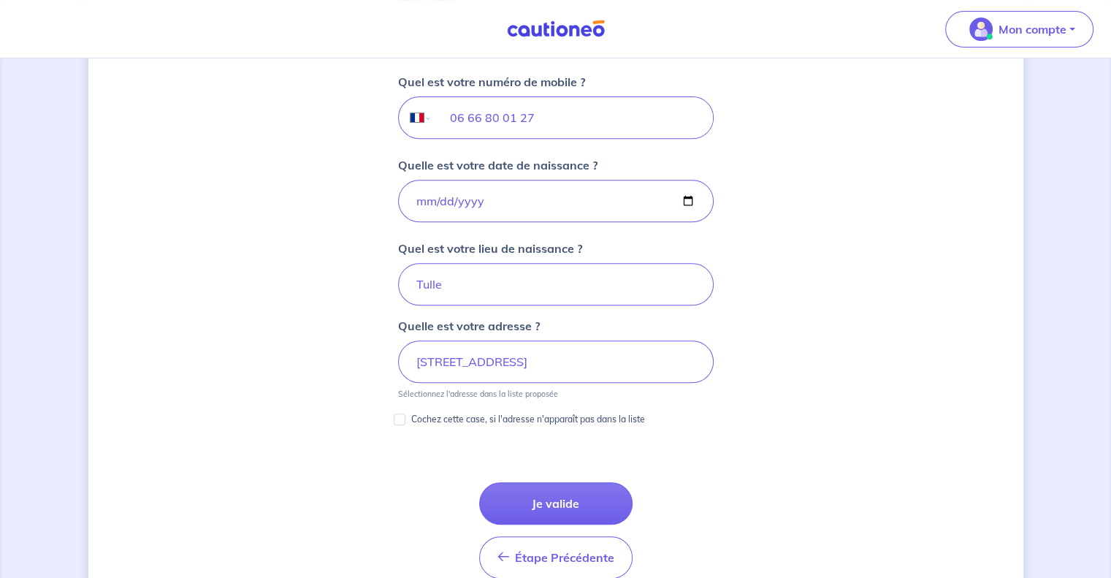
click at [596, 308] on div "Vous louez ce bien en tant que : En propriétaire physique Votre nom [PERSON_NAM…" at bounding box center [556, 58] width 351 height 742
click at [562, 499] on button "Je valide" at bounding box center [555, 503] width 153 height 42
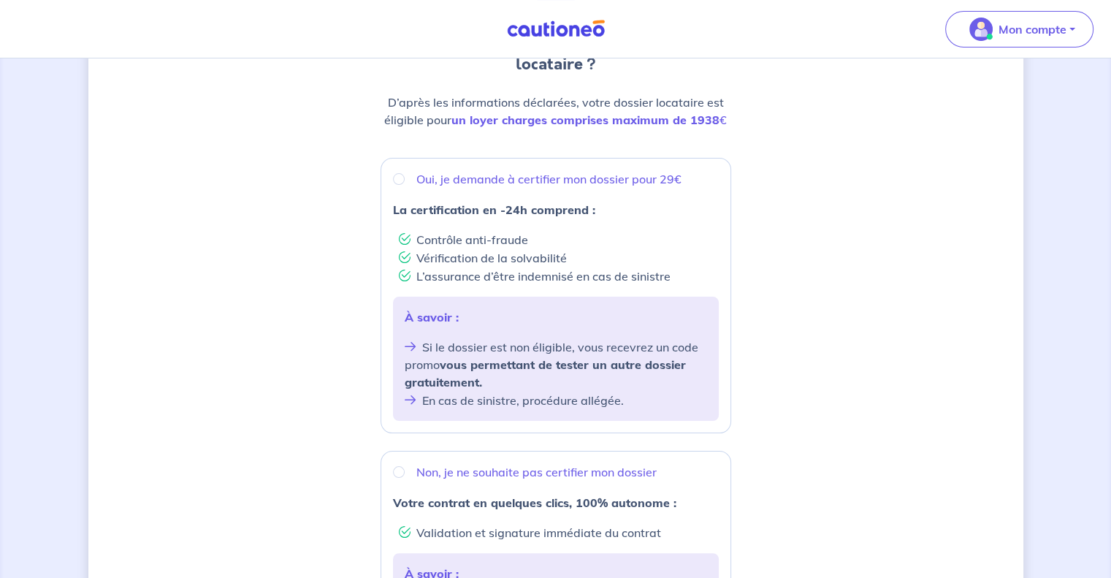
scroll to position [177, 0]
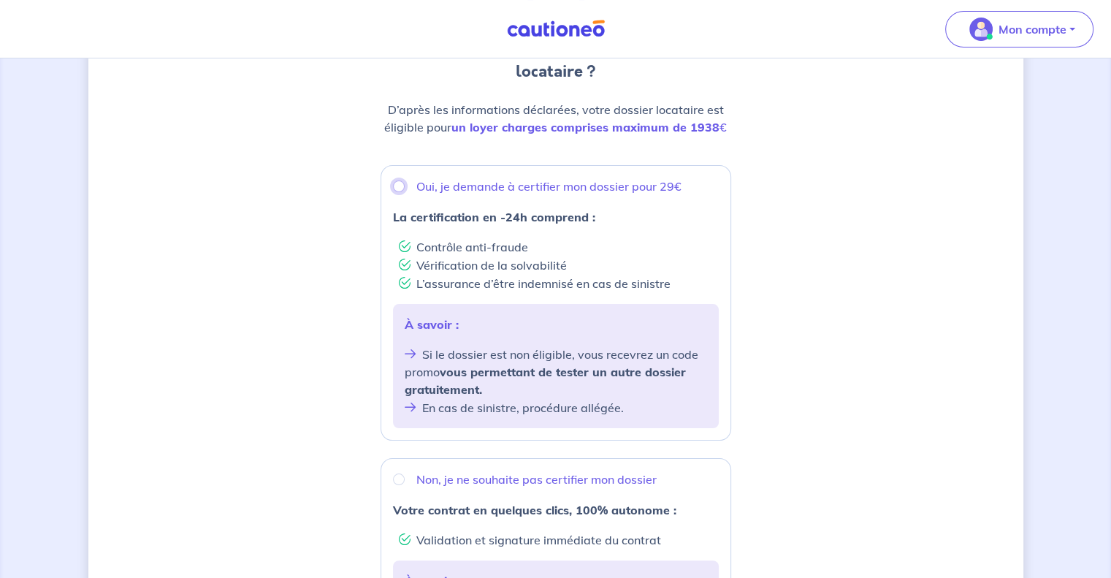
click at [397, 186] on input "Oui, je demande à certifier mon dossier pour 29€" at bounding box center [399, 186] width 12 height 12
radio input "true"
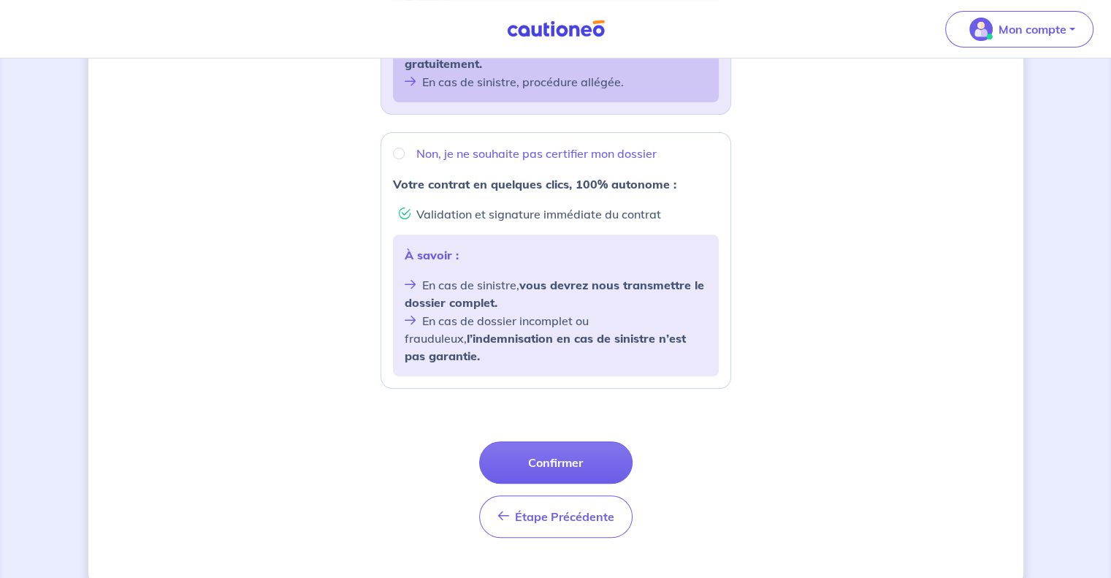
scroll to position [517, 0]
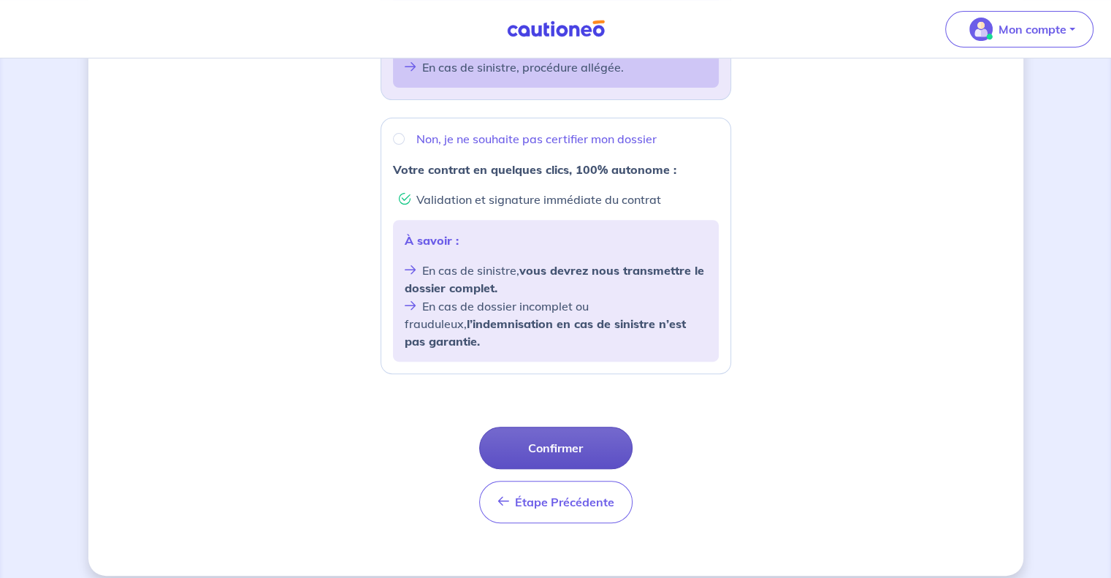
click at [558, 431] on button "Confirmer" at bounding box center [555, 448] width 153 height 42
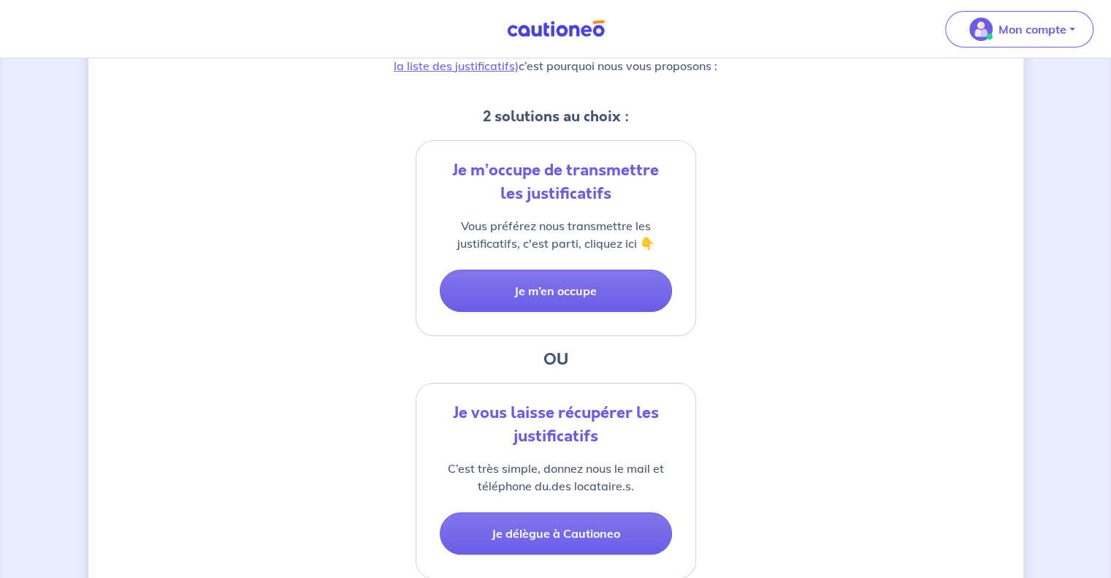
scroll to position [269, 0]
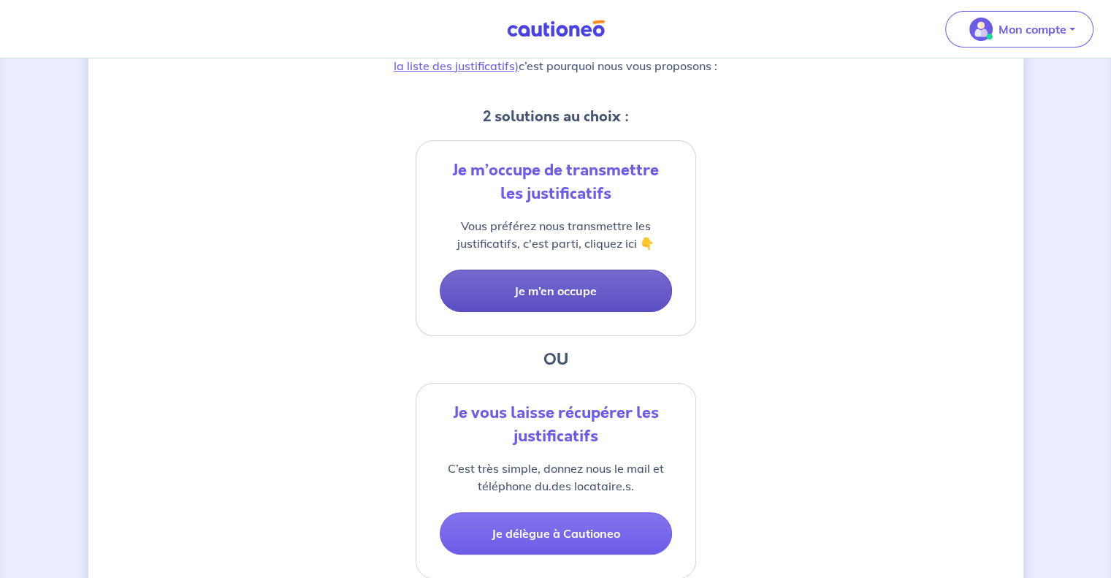
click at [551, 294] on button "Je m’en occupe" at bounding box center [556, 291] width 232 height 42
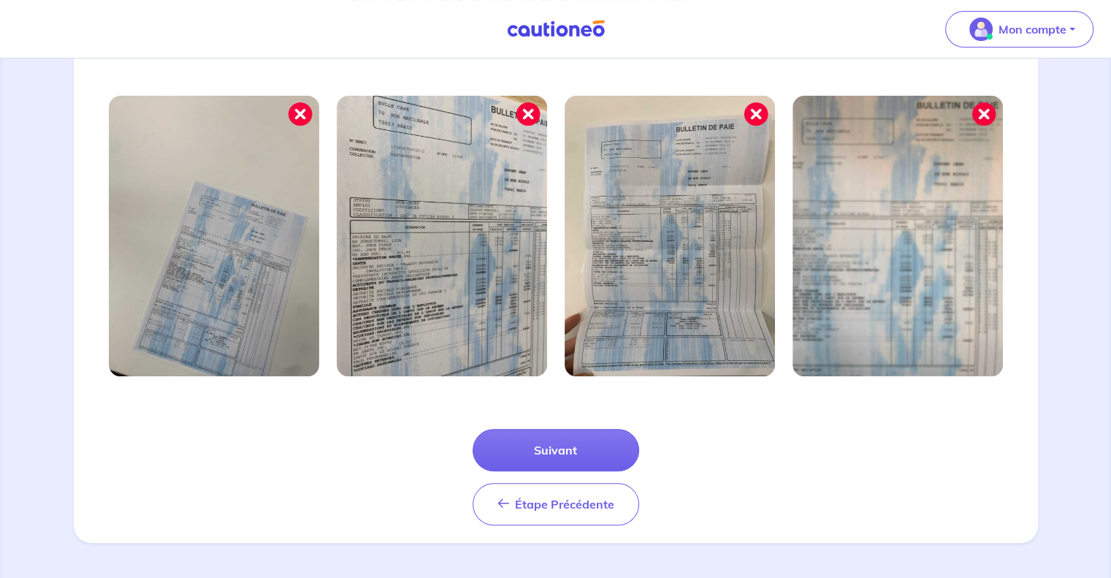
scroll to position [468, 0]
click at [571, 457] on button "Suivant" at bounding box center [556, 451] width 167 height 42
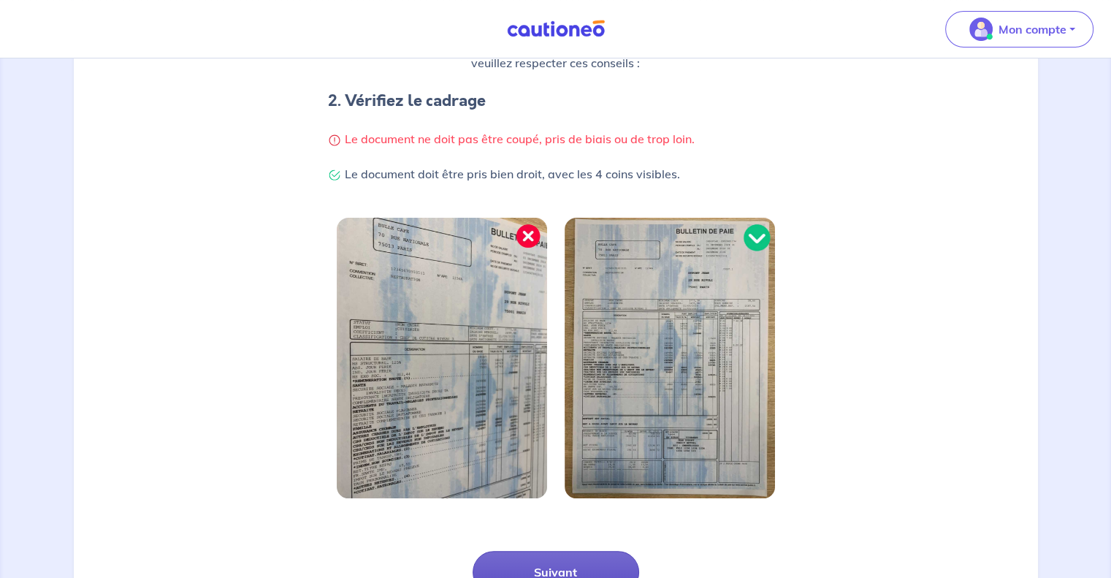
scroll to position [347, 0]
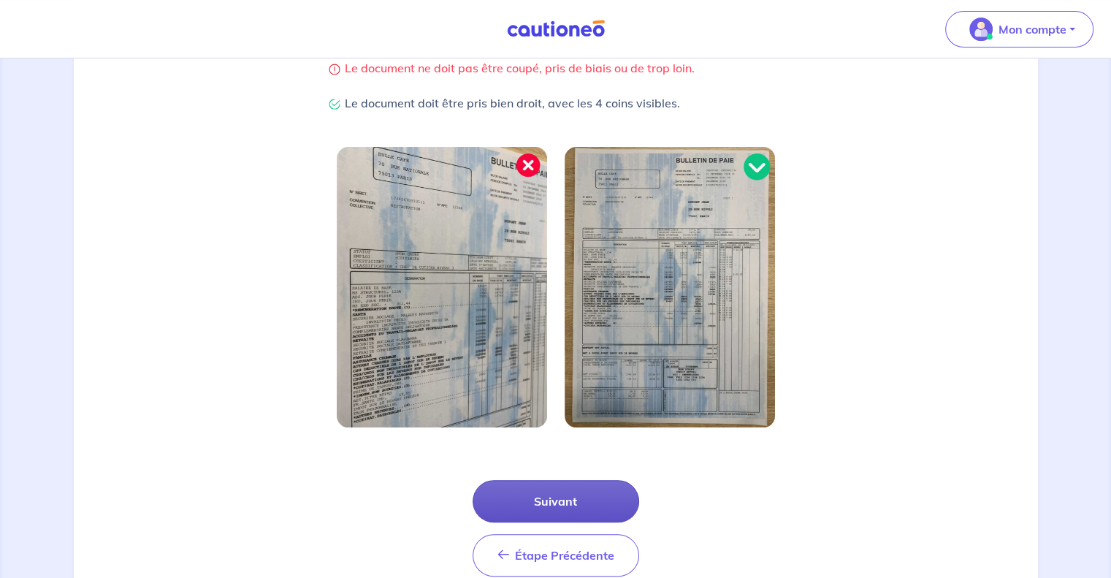
click at [593, 503] on button "Suivant" at bounding box center [556, 501] width 167 height 42
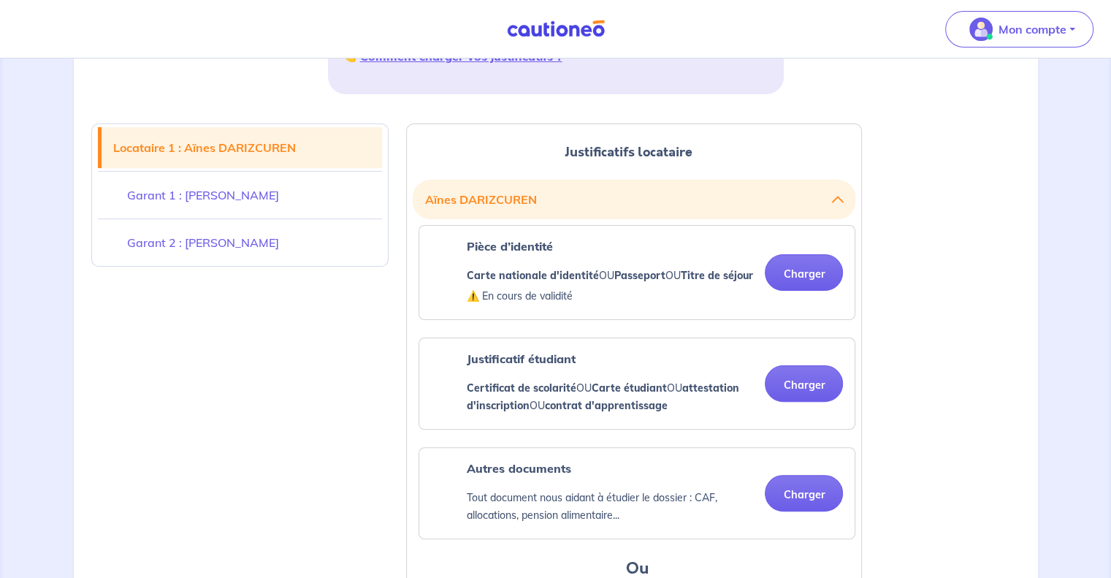
scroll to position [319, 0]
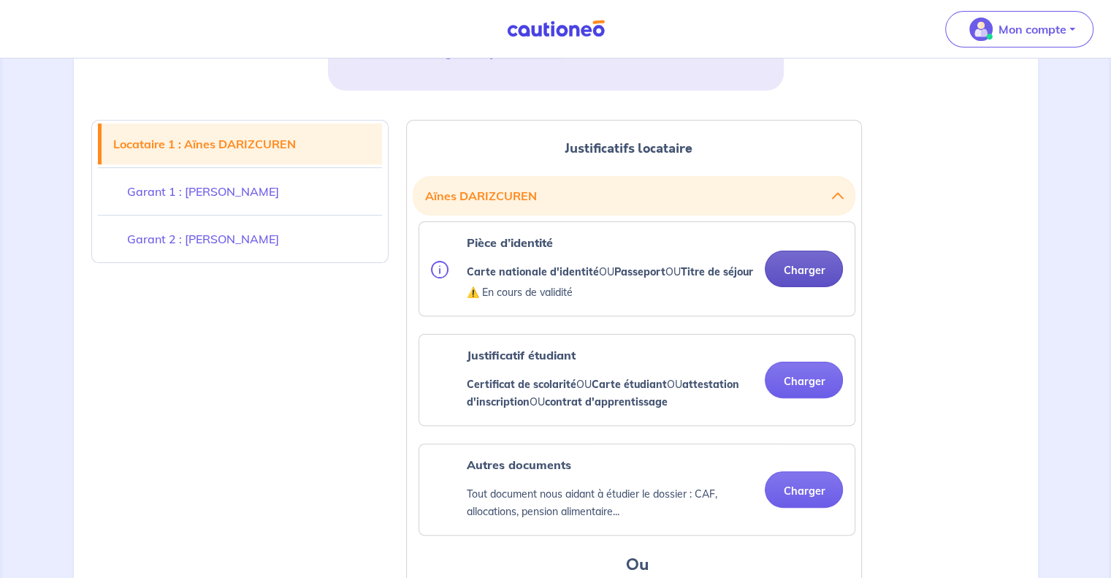
click at [813, 273] on button "Charger" at bounding box center [804, 269] width 78 height 37
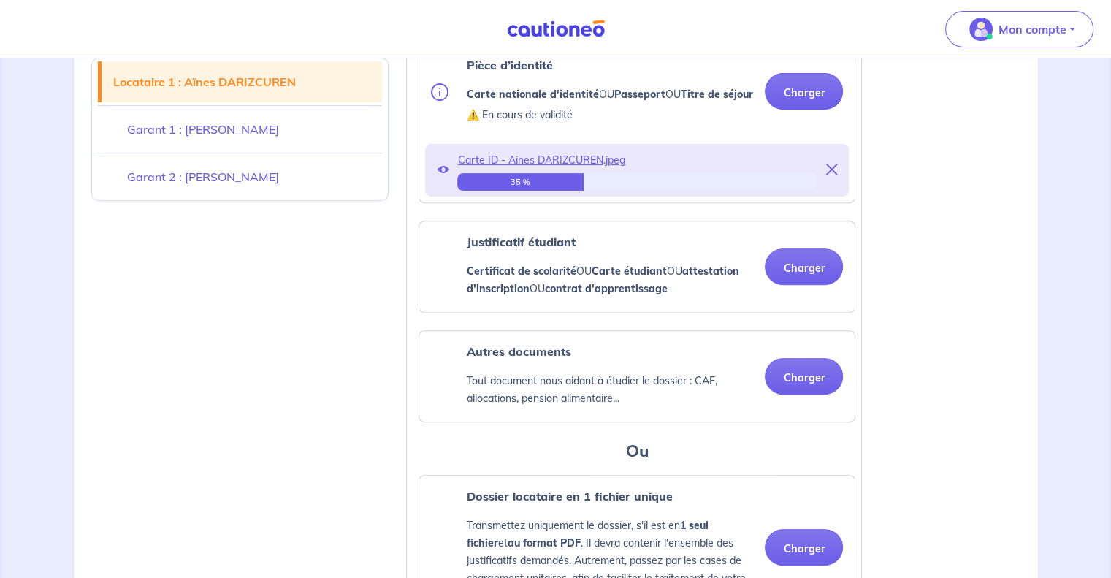
scroll to position [500, 0]
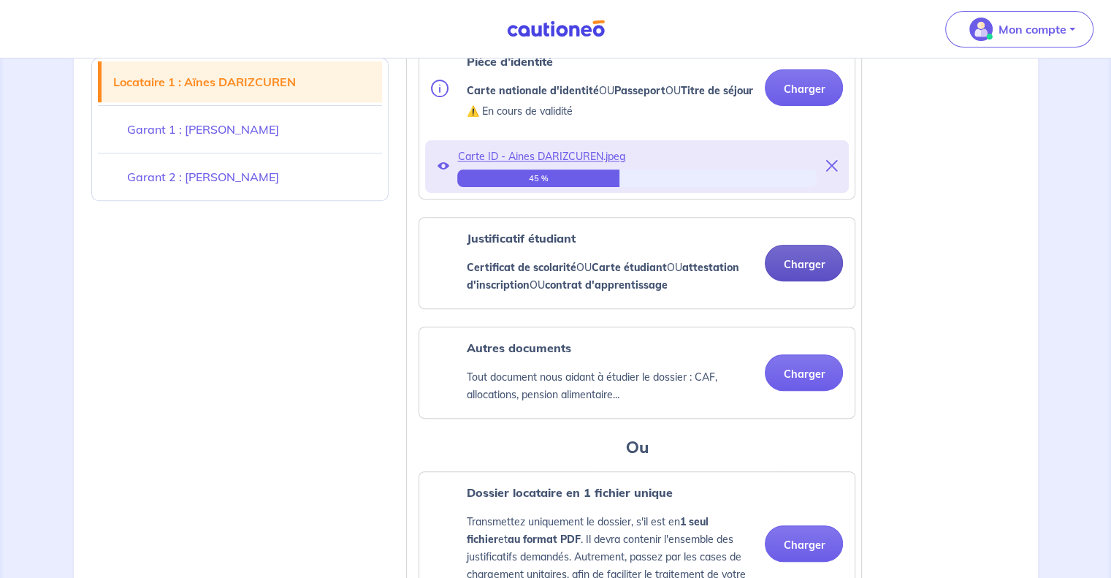
click at [807, 281] on button "Charger" at bounding box center [804, 263] width 78 height 37
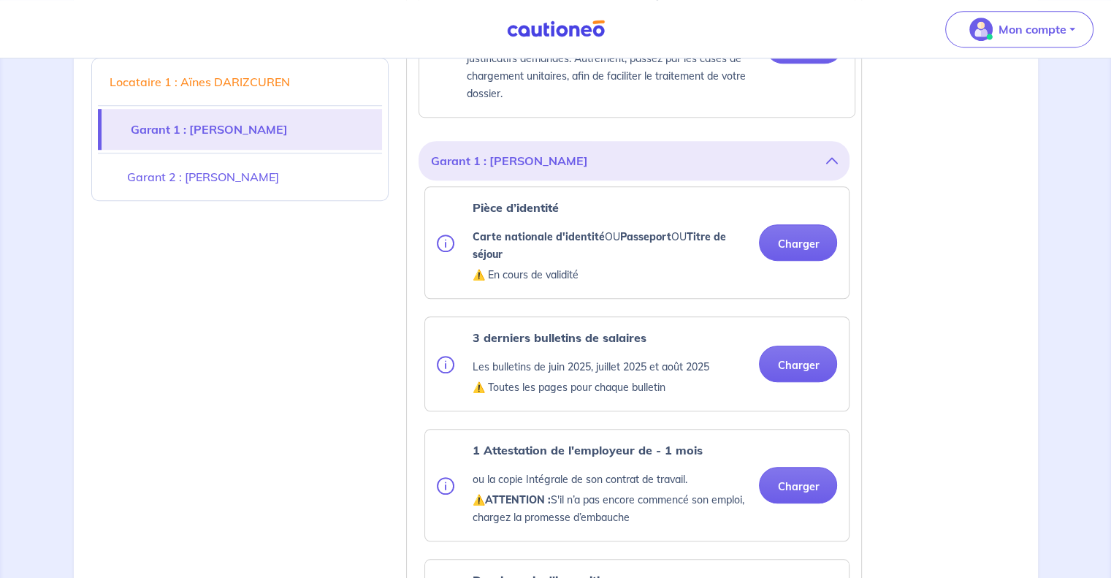
scroll to position [1113, 0]
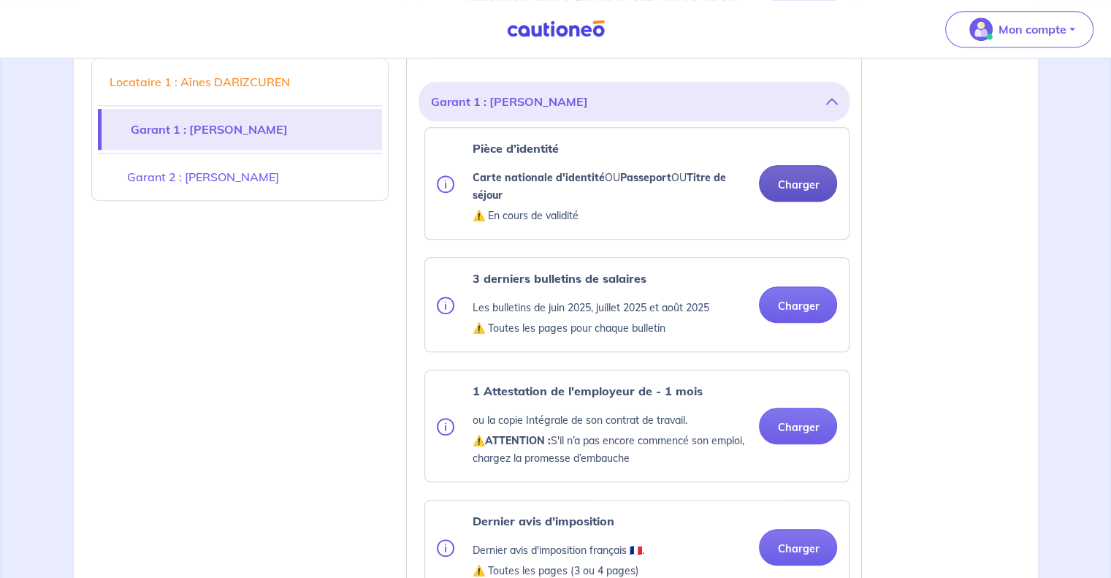
click at [792, 197] on button "Charger" at bounding box center [798, 183] width 78 height 37
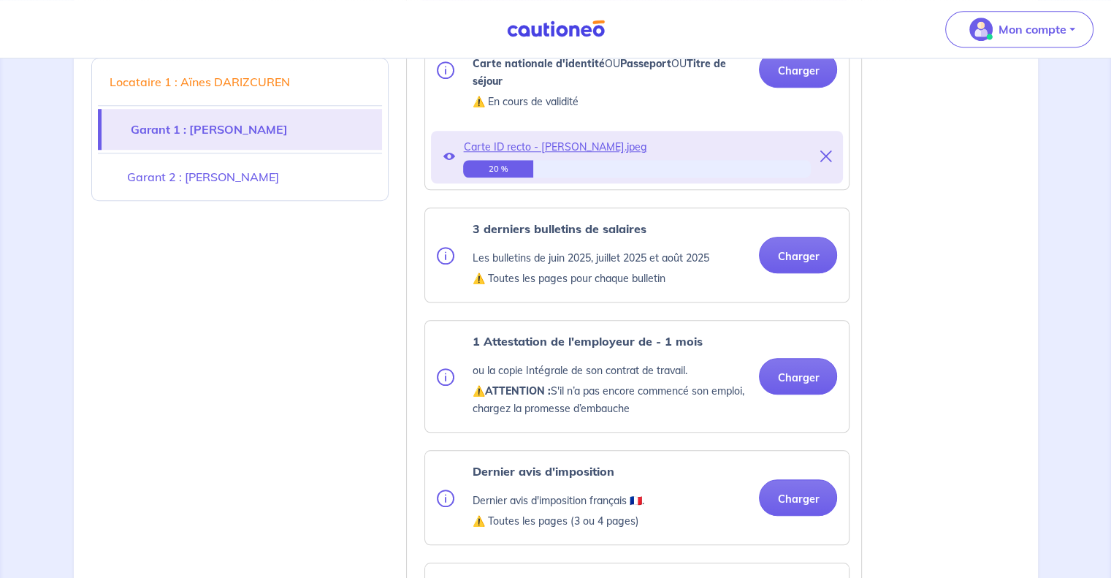
scroll to position [1228, 0]
click at [802, 268] on button "Charger" at bounding box center [798, 254] width 78 height 37
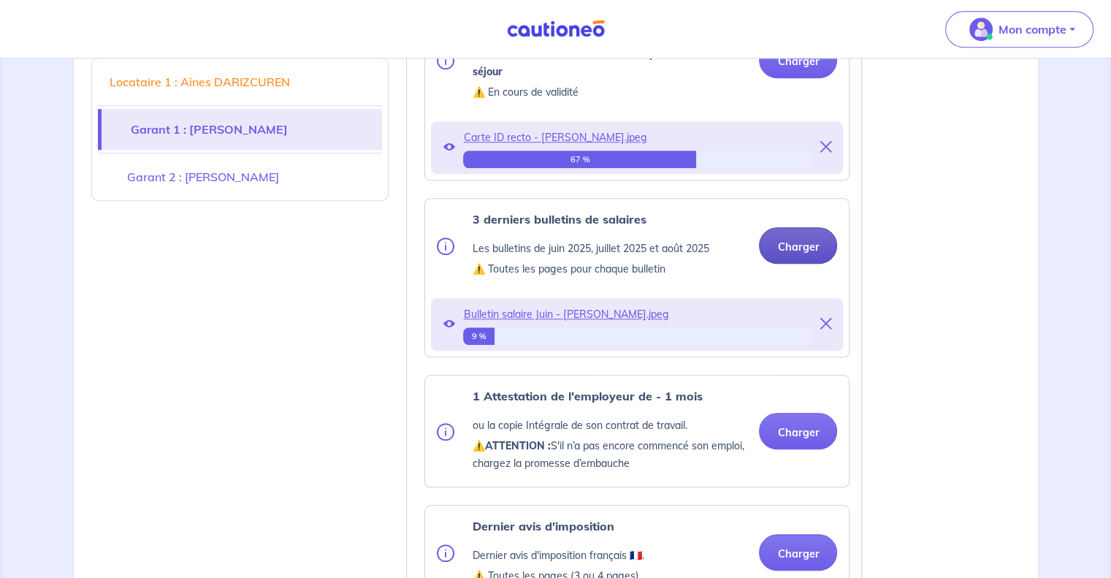
click at [807, 264] on button "Charger" at bounding box center [798, 245] width 78 height 37
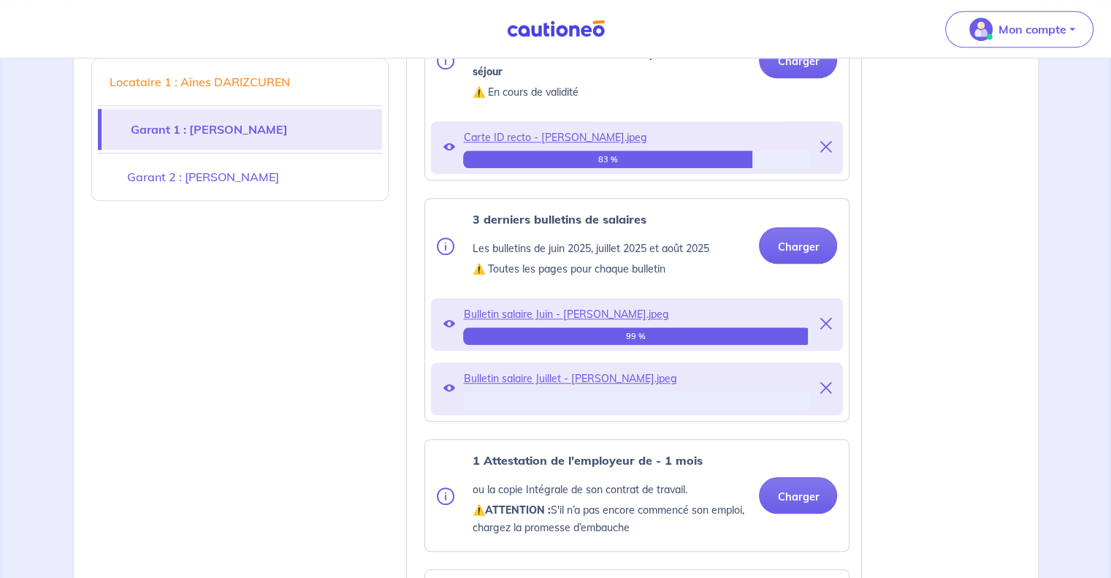
click at [826, 394] on icon at bounding box center [826, 388] width 12 height 12
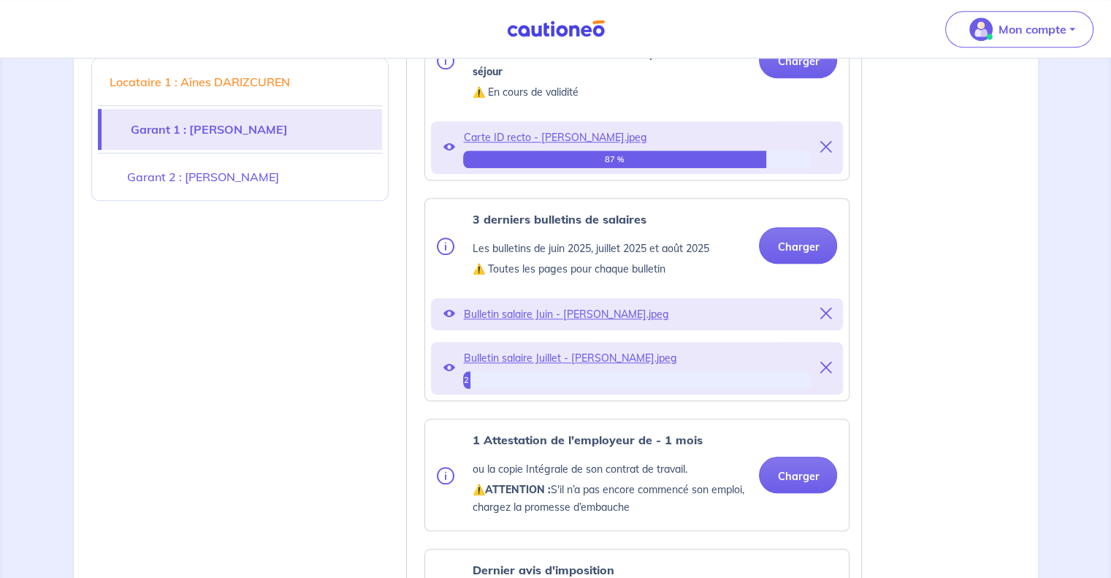
click at [826, 373] on icon at bounding box center [826, 368] width 12 height 12
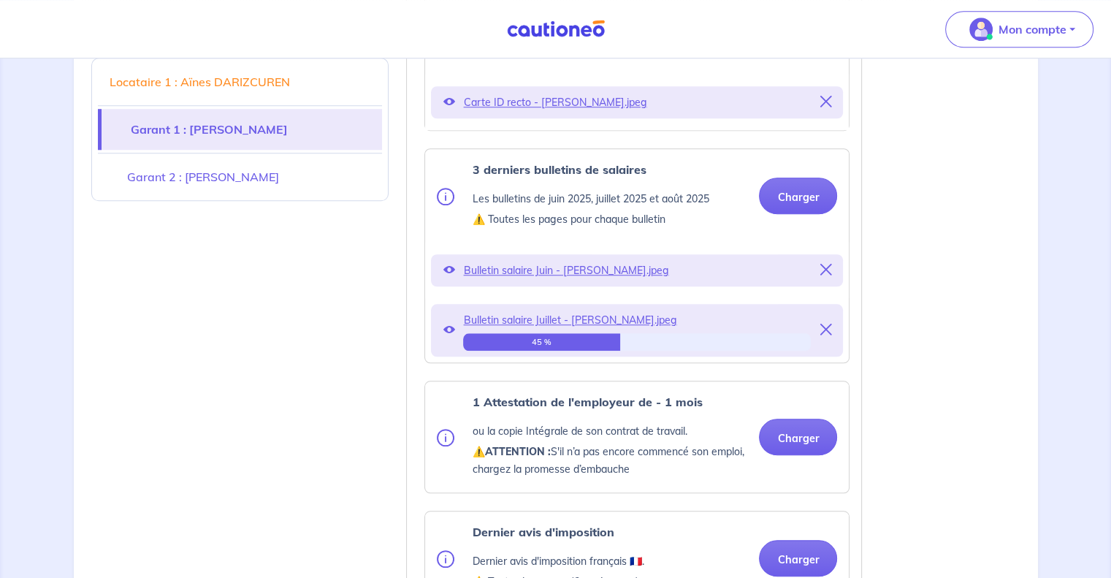
scroll to position [1271, 0]
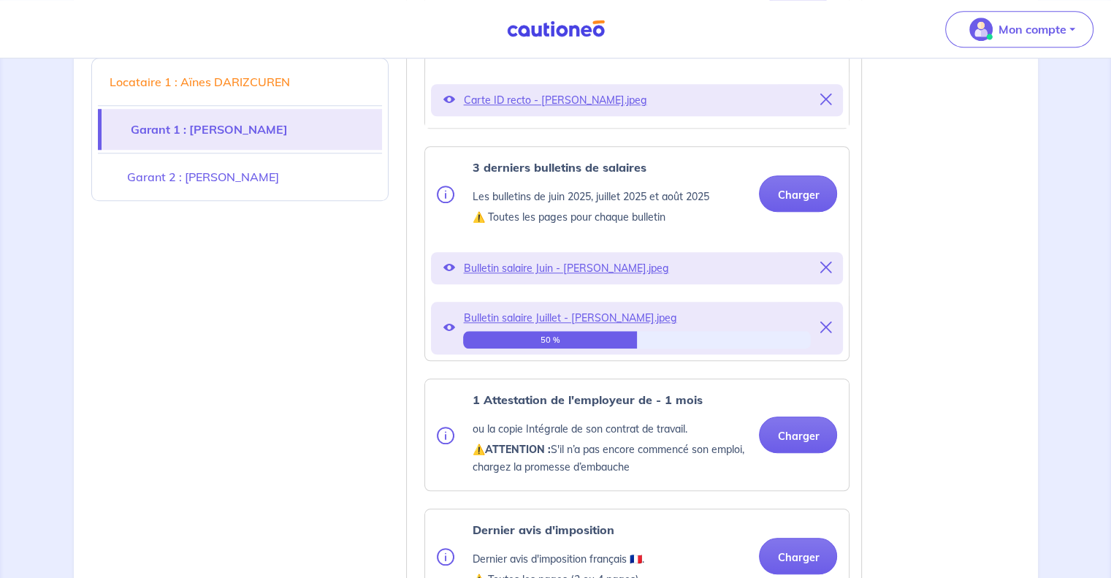
click at [823, 333] on icon at bounding box center [826, 328] width 12 height 12
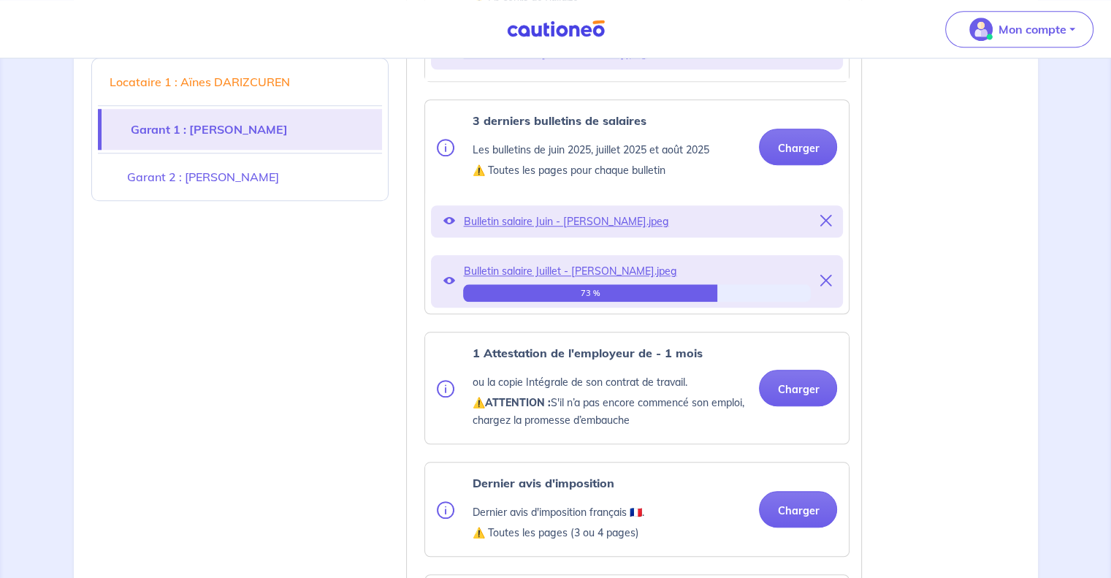
scroll to position [1350, 0]
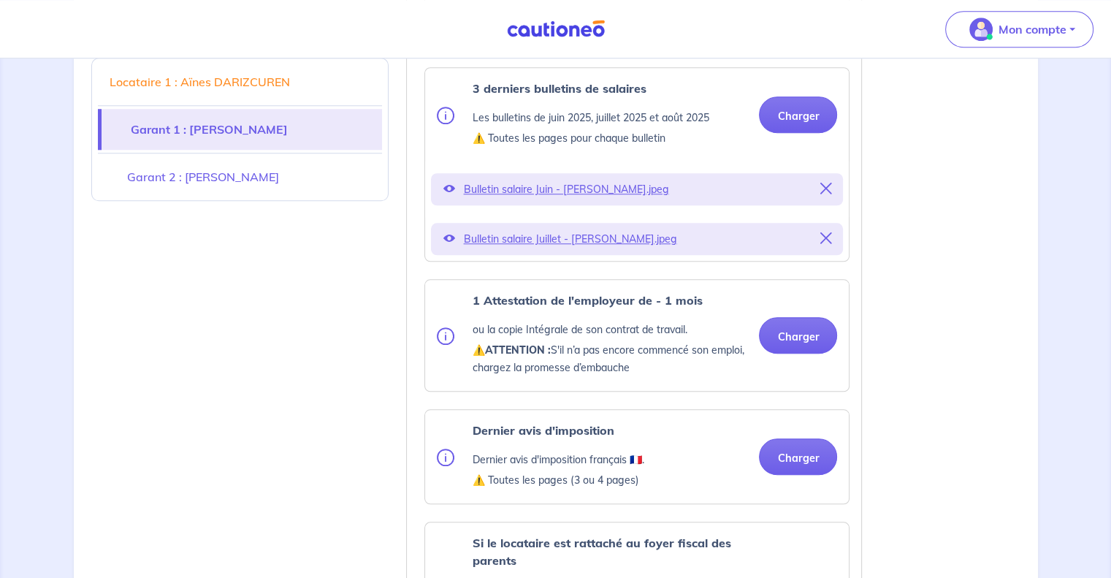
click at [827, 244] on icon at bounding box center [826, 238] width 12 height 12
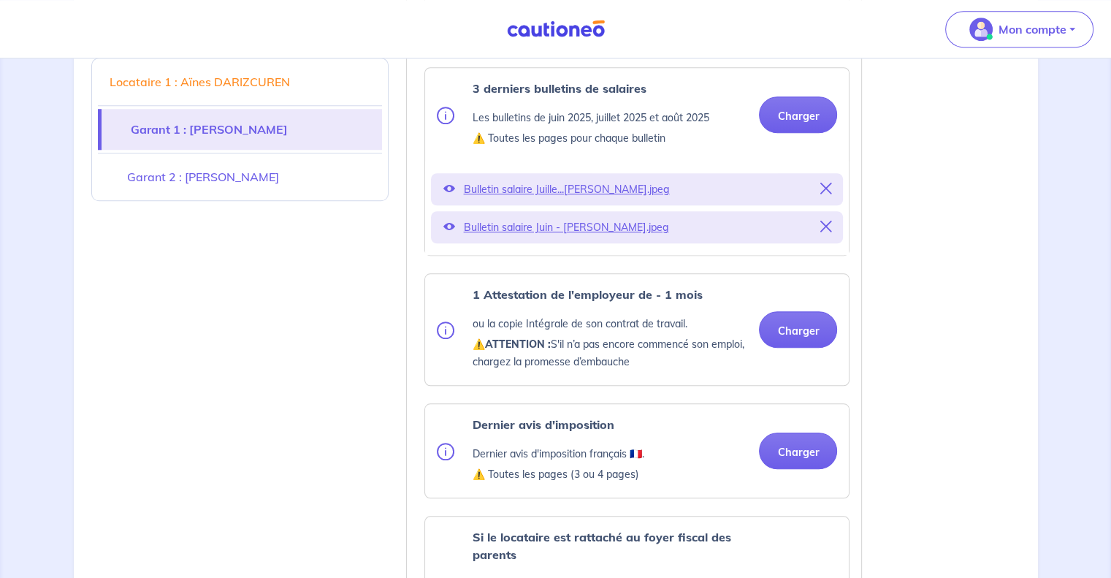
click at [827, 194] on icon at bounding box center [826, 189] width 12 height 12
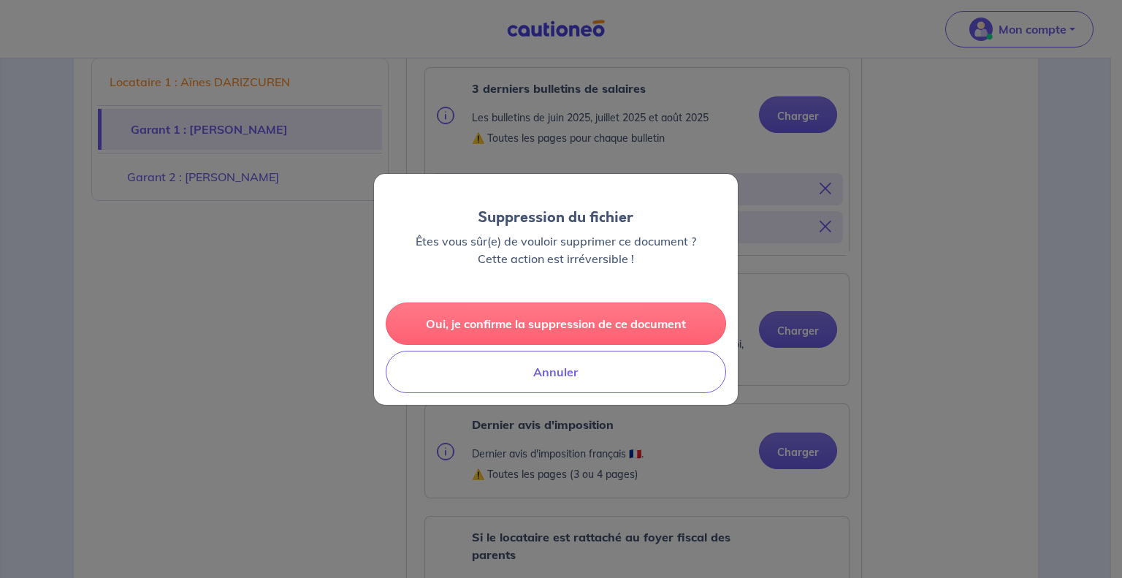
click at [658, 330] on button "Oui, je confirme la suppression de ce document" at bounding box center [556, 324] width 341 height 42
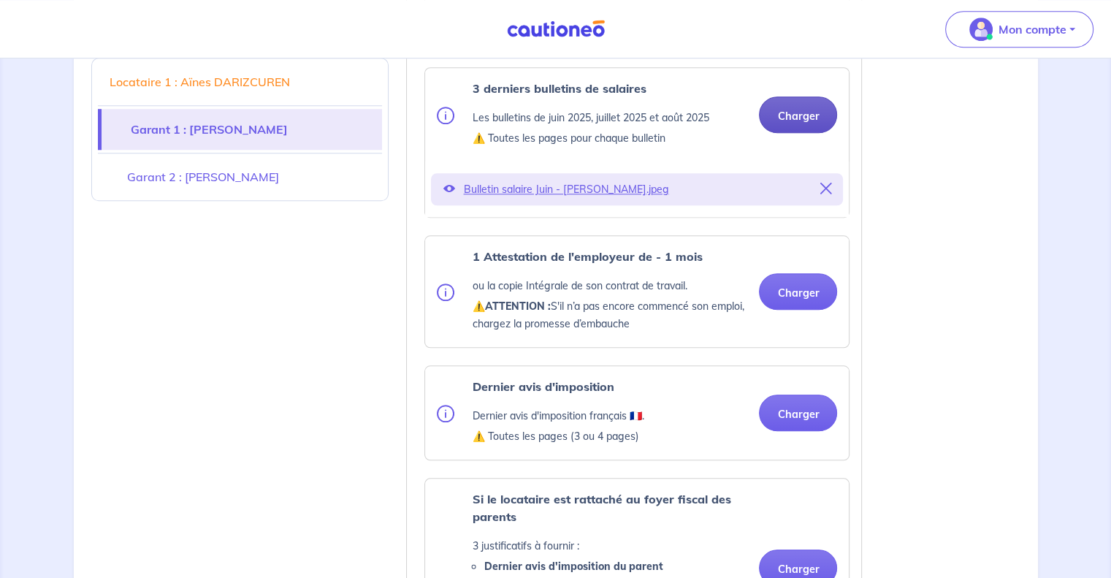
click at [801, 130] on button "Charger" at bounding box center [798, 114] width 78 height 37
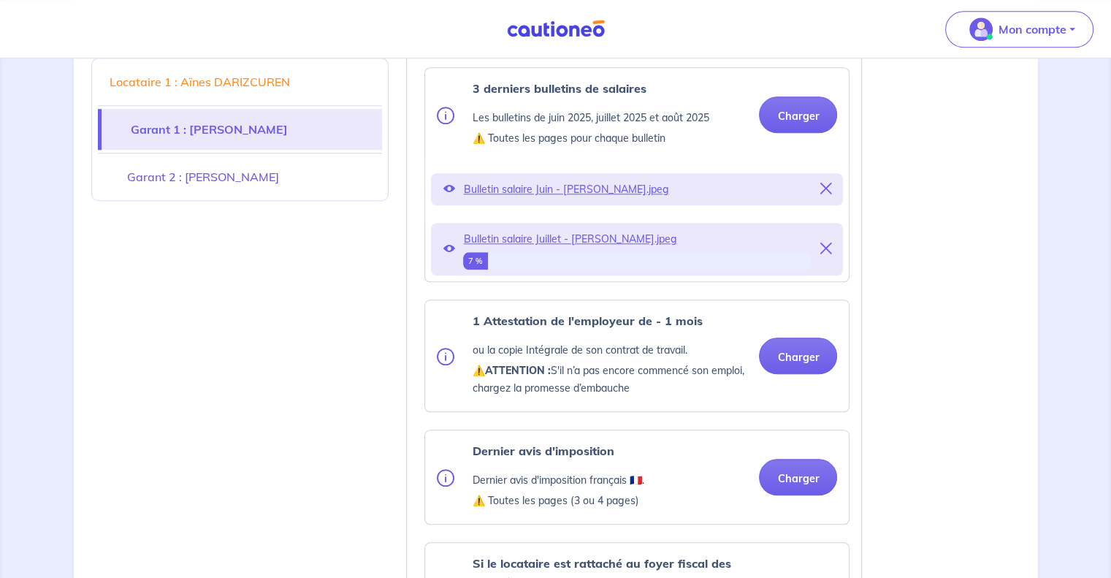
click at [448, 194] on icon at bounding box center [449, 189] width 12 height 12
click at [445, 194] on icon at bounding box center [449, 189] width 12 height 12
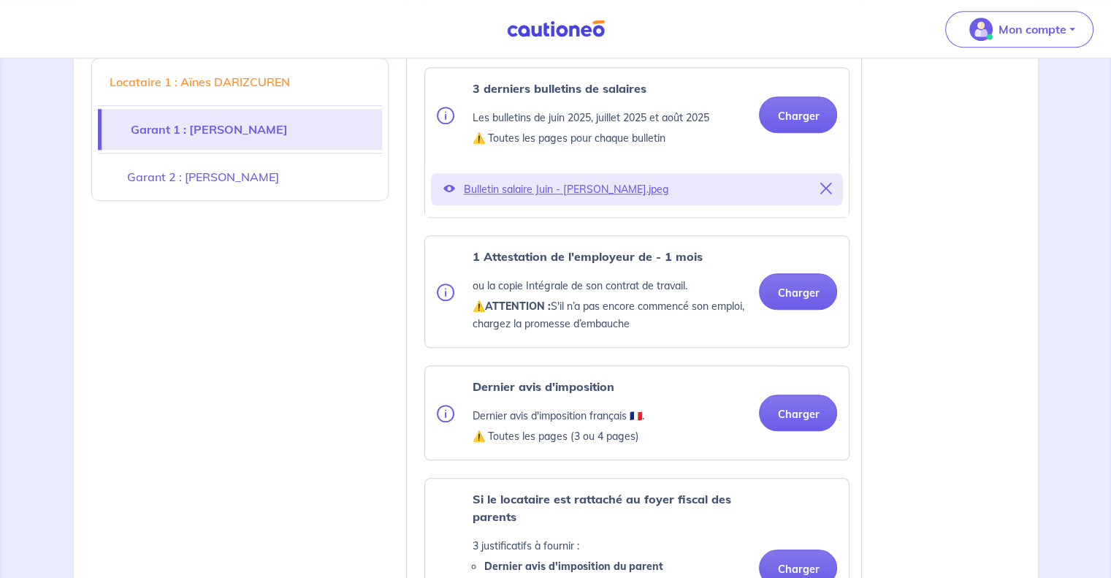
click at [449, 194] on icon at bounding box center [449, 189] width 12 height 12
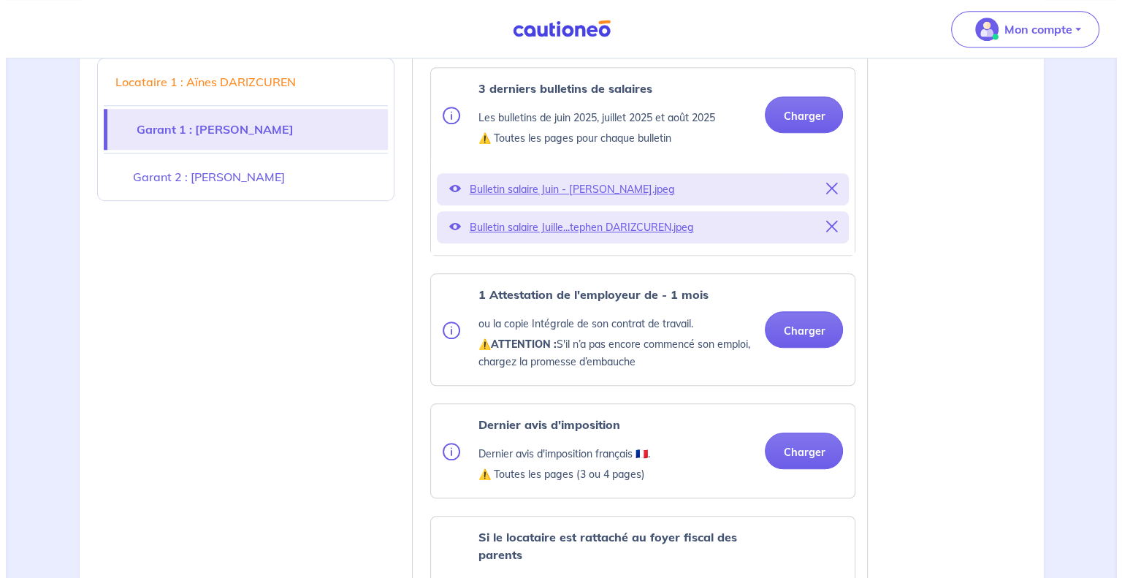
scroll to position [1353, 0]
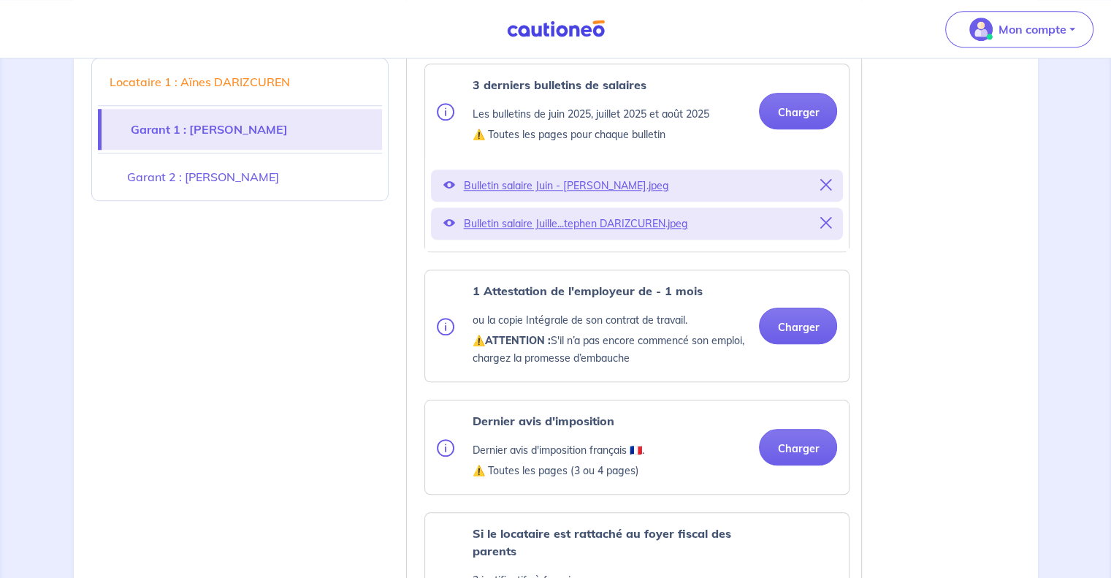
click at [450, 191] on icon at bounding box center [449, 185] width 12 height 12
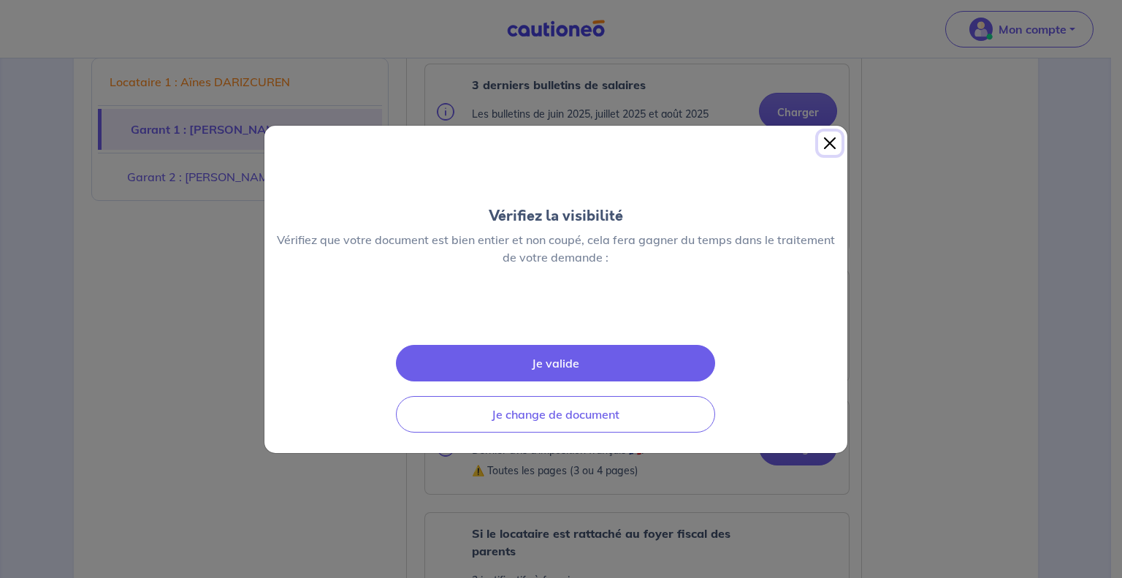
click at [824, 132] on button "Close" at bounding box center [829, 143] width 23 height 23
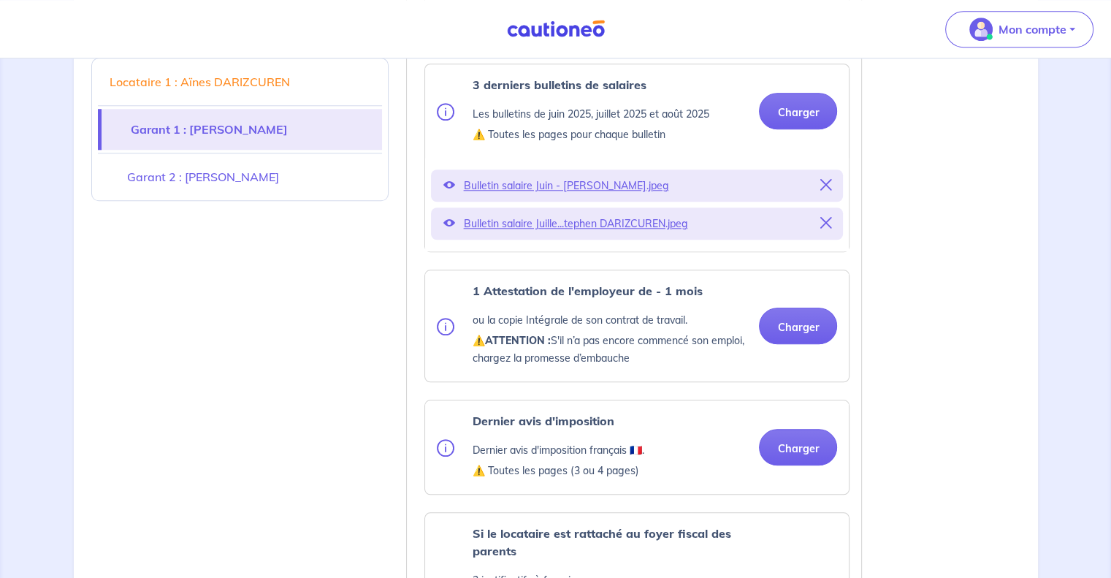
click at [826, 191] on icon at bounding box center [826, 185] width 12 height 12
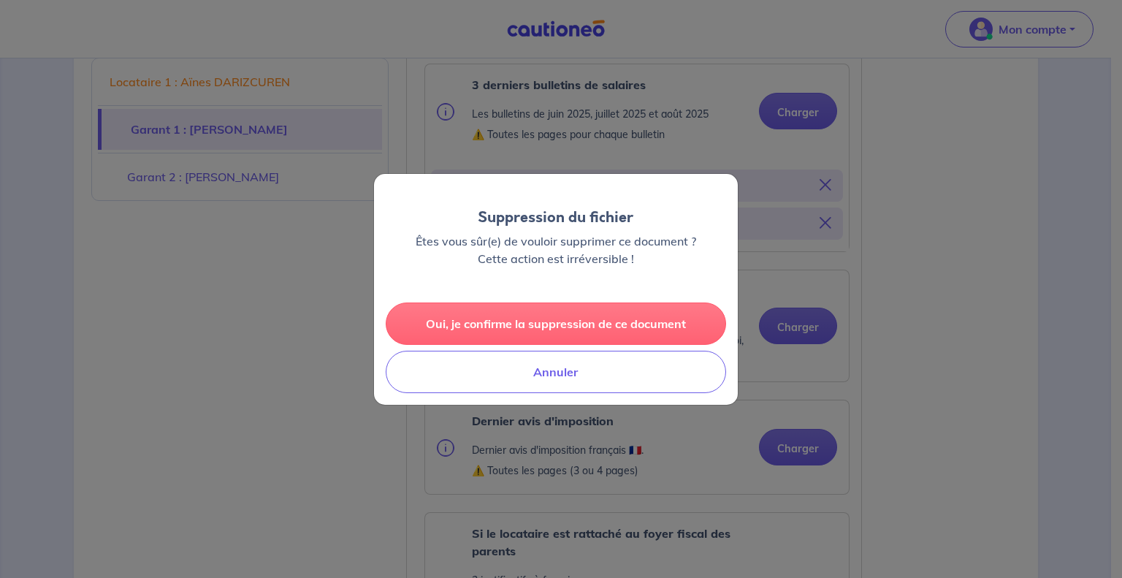
click at [582, 318] on button "Oui, je confirme la suppression de ce document" at bounding box center [556, 324] width 341 height 42
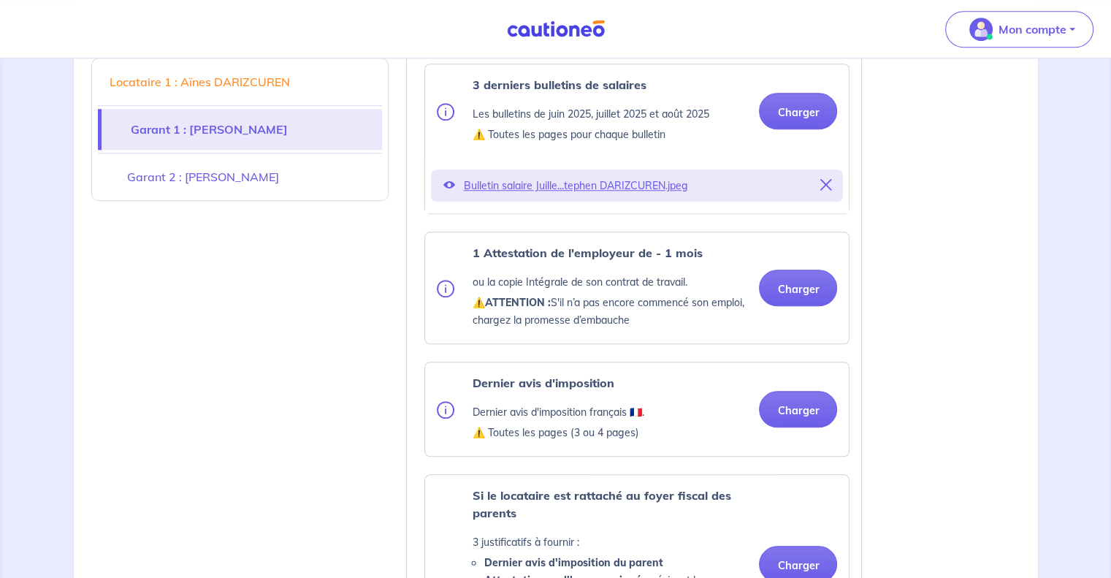
click at [826, 191] on icon at bounding box center [826, 185] width 12 height 12
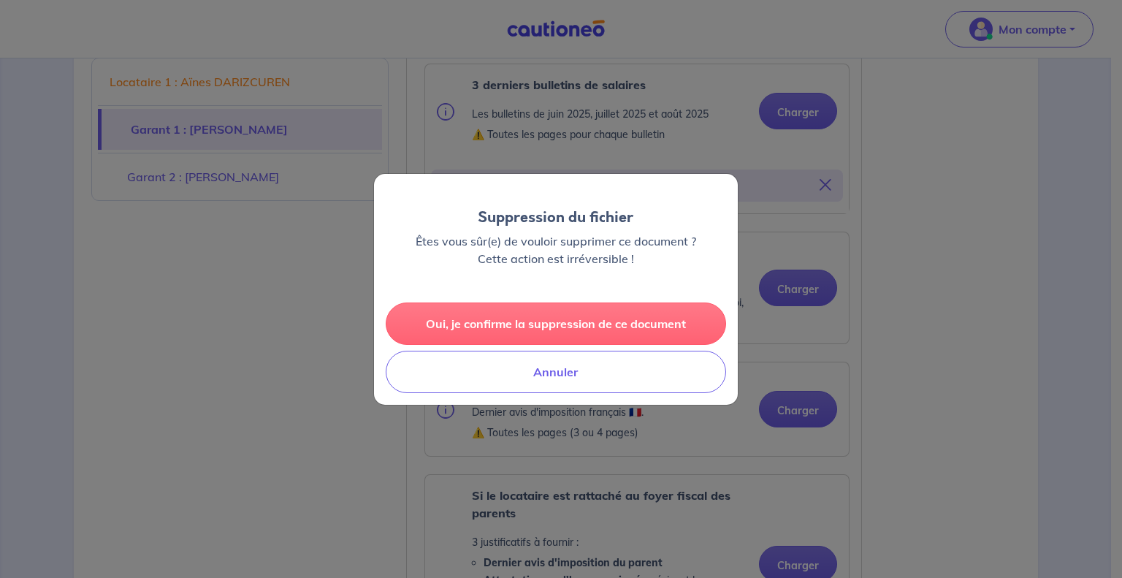
click at [601, 328] on button "Oui, je confirme la suppression de ce document" at bounding box center [556, 324] width 341 height 42
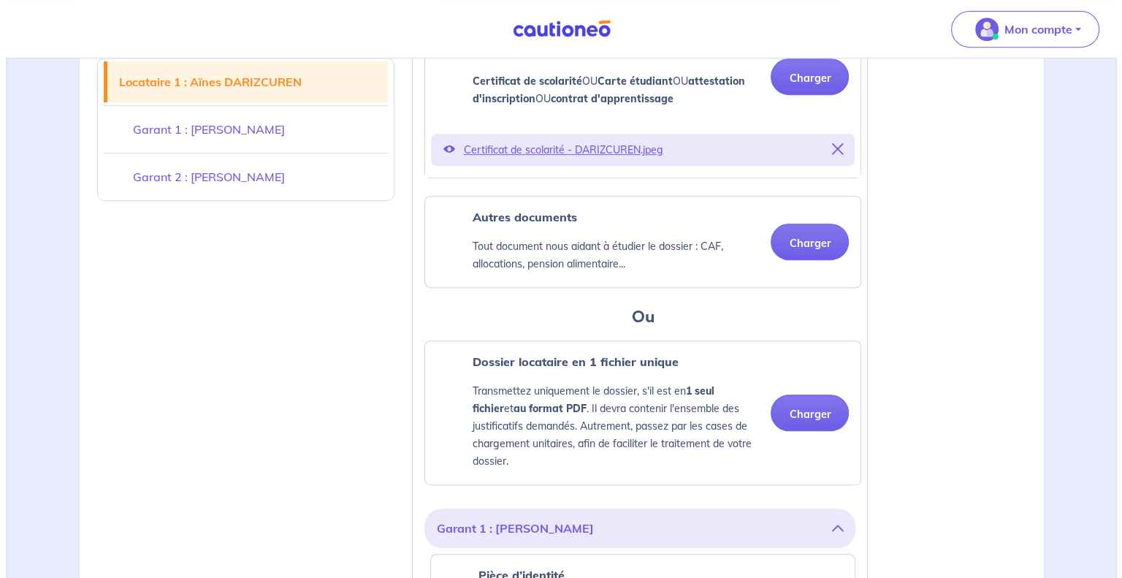
scroll to position [536, 0]
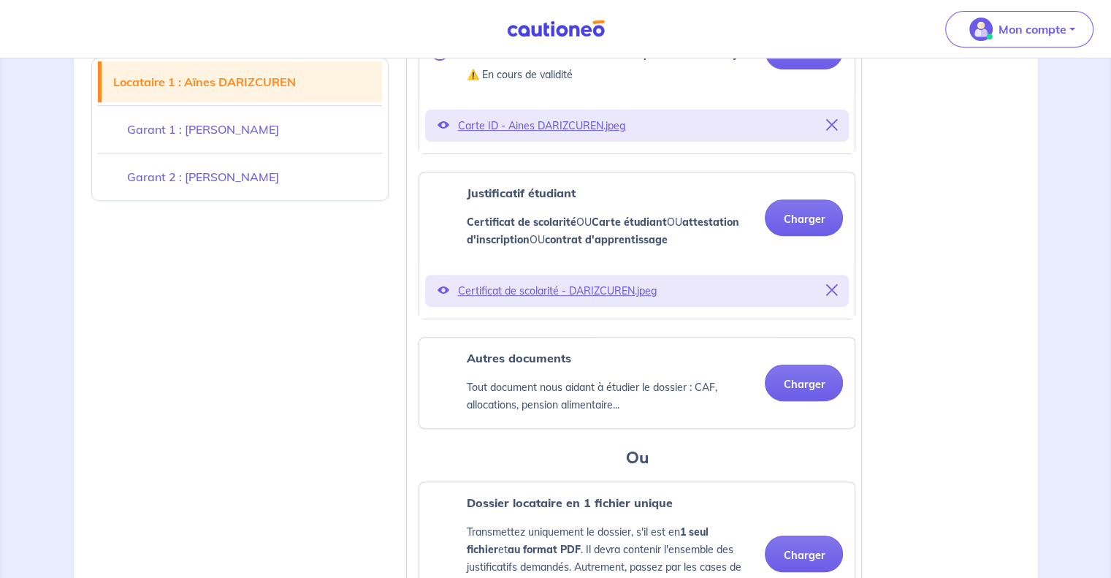
click at [438, 296] on icon at bounding box center [443, 290] width 12 height 12
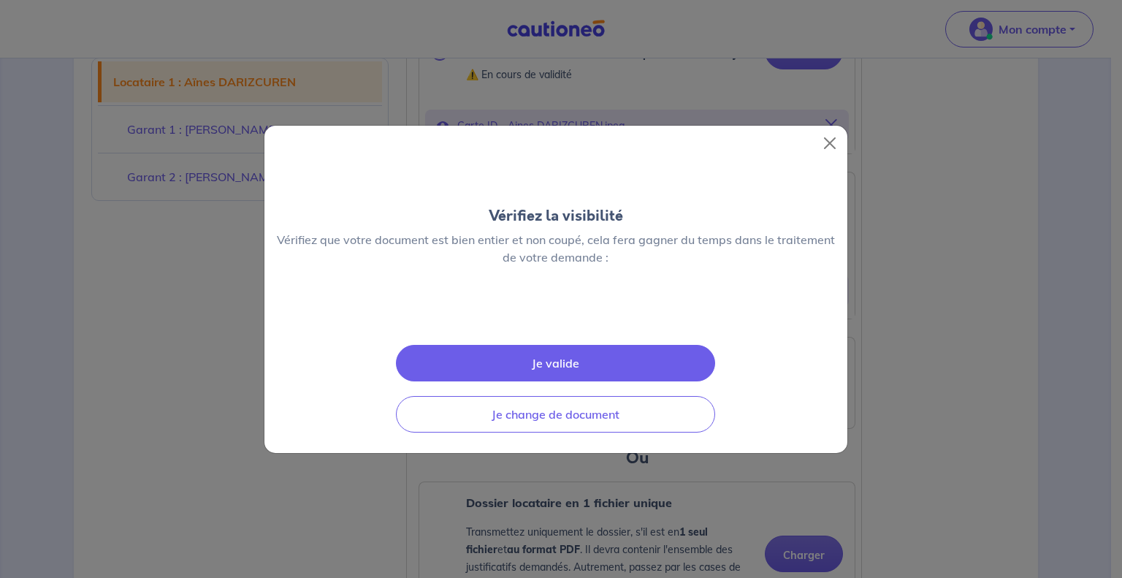
click at [556, 313] on img at bounding box center [556, 313] width 0 height 0
click at [830, 132] on button "Close" at bounding box center [829, 143] width 23 height 23
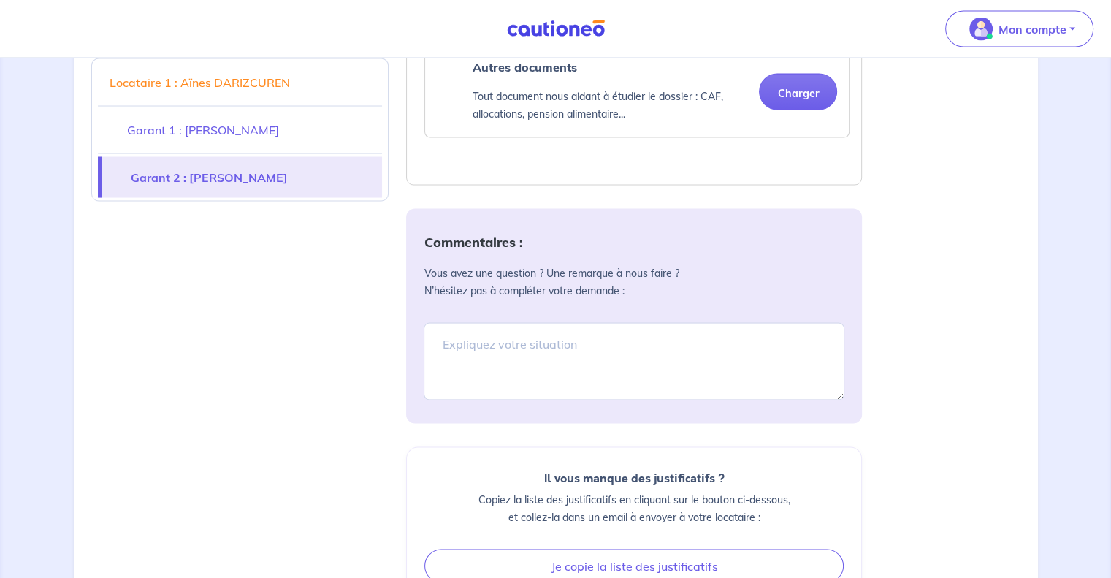
scroll to position [2962, 0]
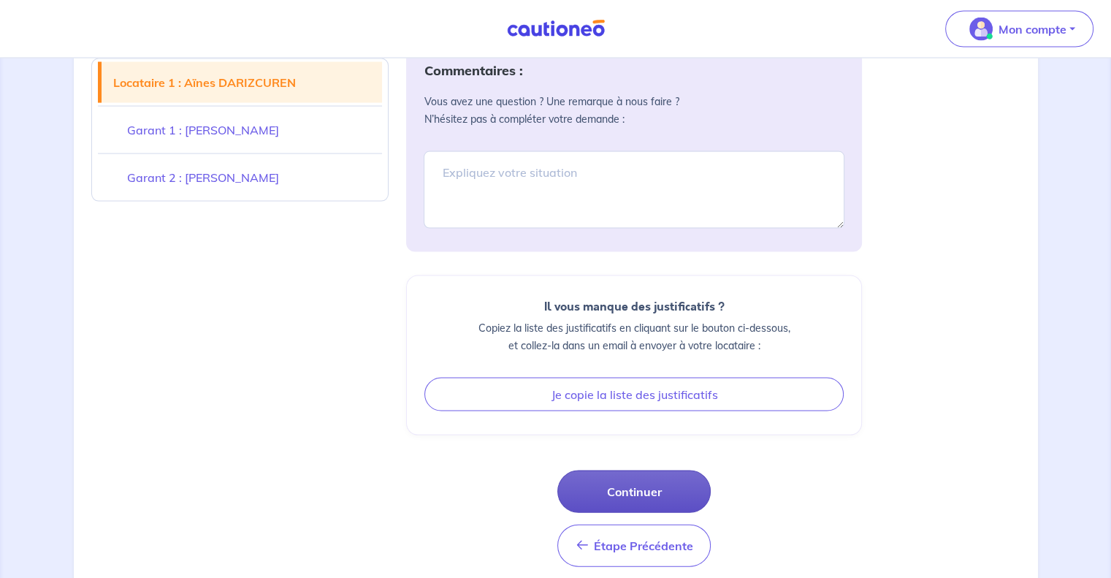
click at [655, 471] on button "Continuer" at bounding box center [634, 492] width 153 height 42
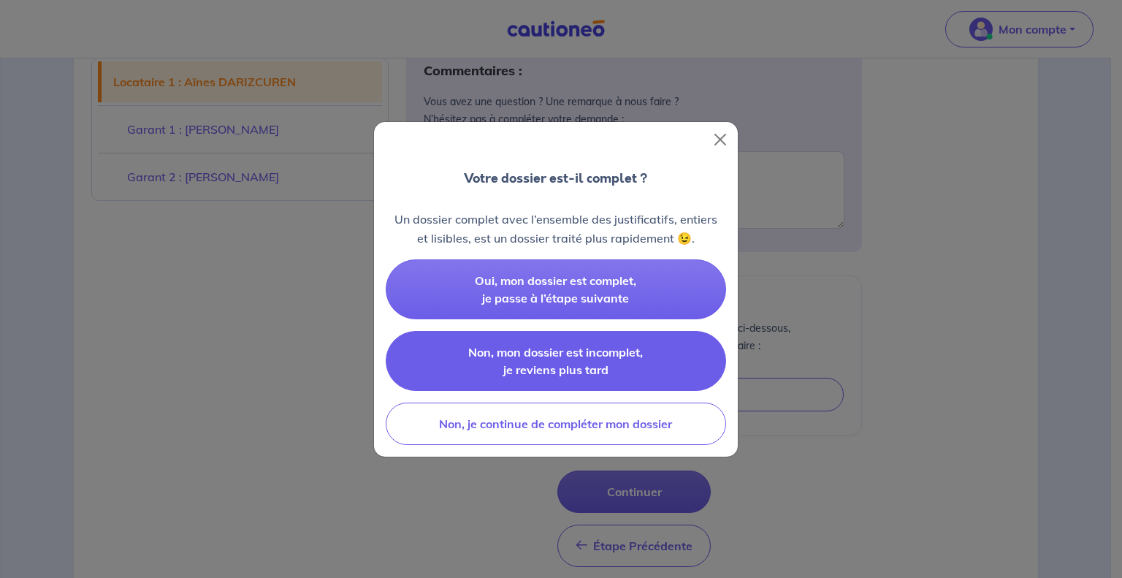
click at [617, 354] on span "Non, mon dossier est incomplet, je reviens plus tard" at bounding box center [555, 361] width 175 height 32
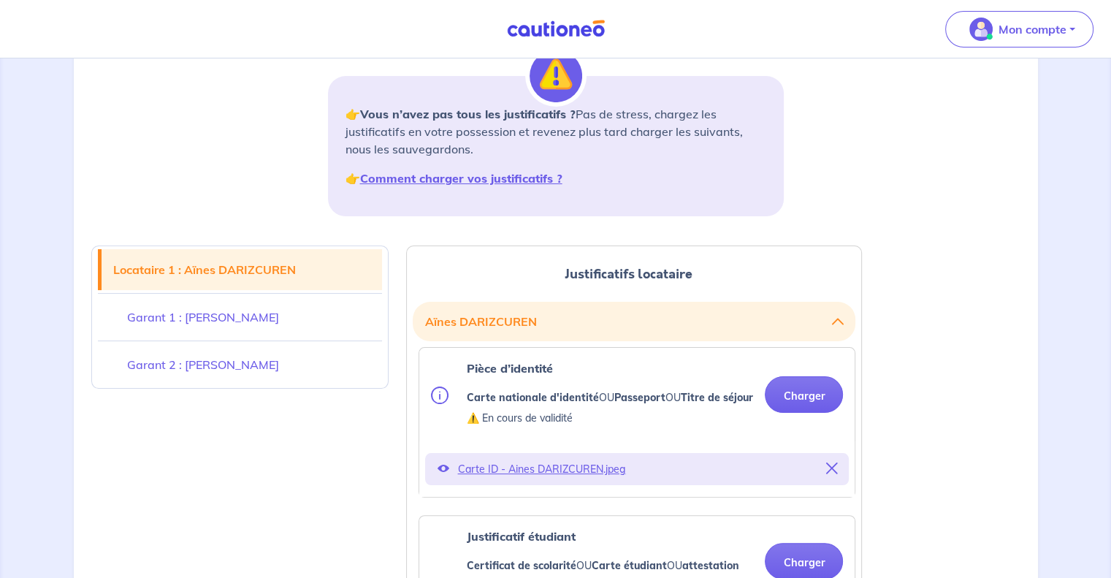
scroll to position [196, 0]
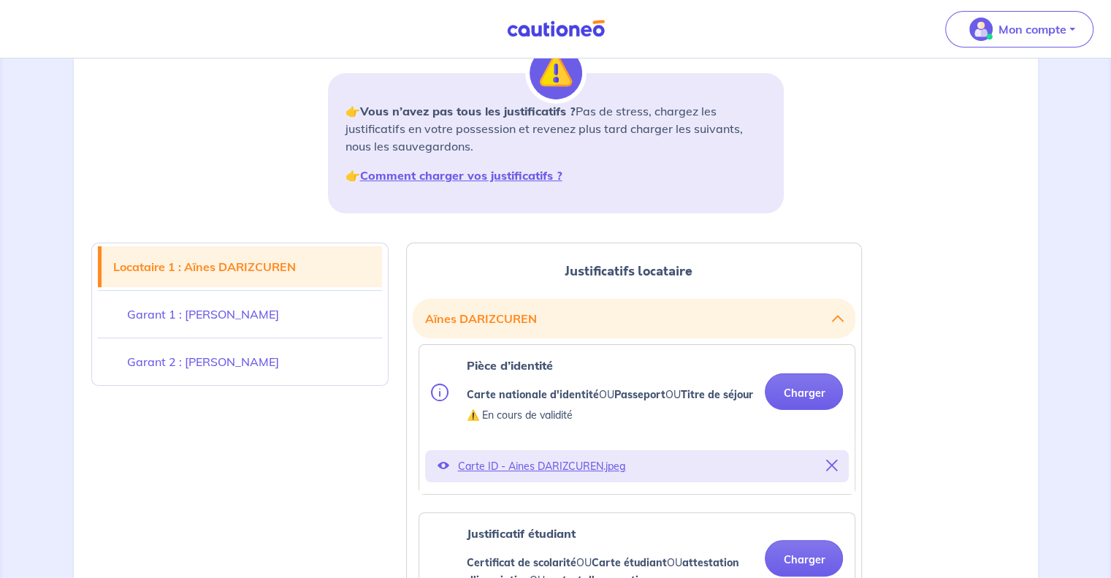
click at [271, 320] on link "Garant 1 : [PERSON_NAME]" at bounding box center [240, 314] width 285 height 41
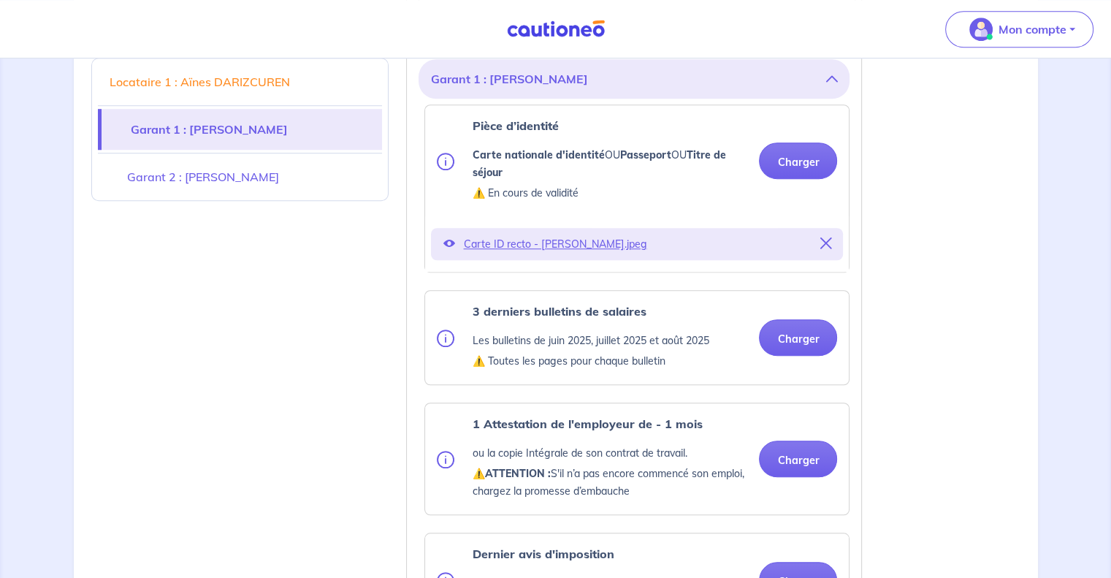
scroll to position [1139, 0]
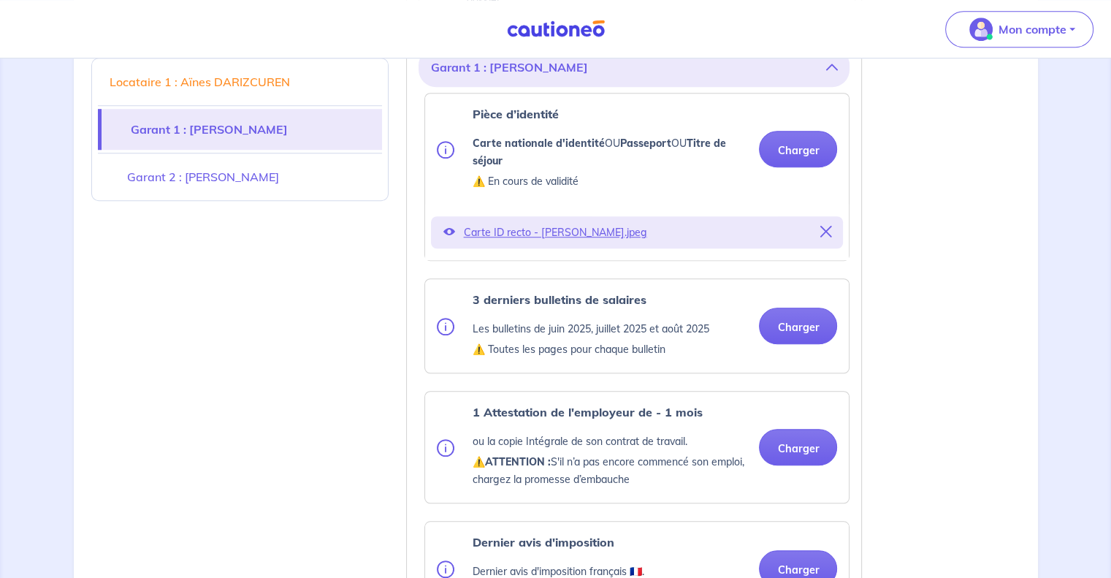
click at [266, 184] on link "Garant 2 : [PERSON_NAME]" at bounding box center [240, 176] width 285 height 41
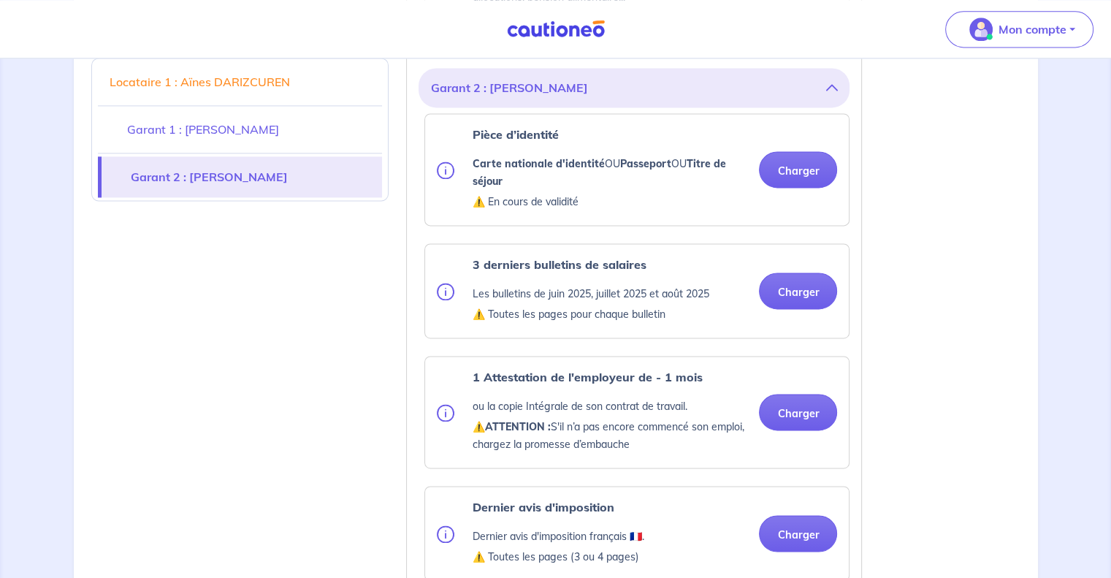
scroll to position [2041, 0]
